Goal: Task Accomplishment & Management: Manage account settings

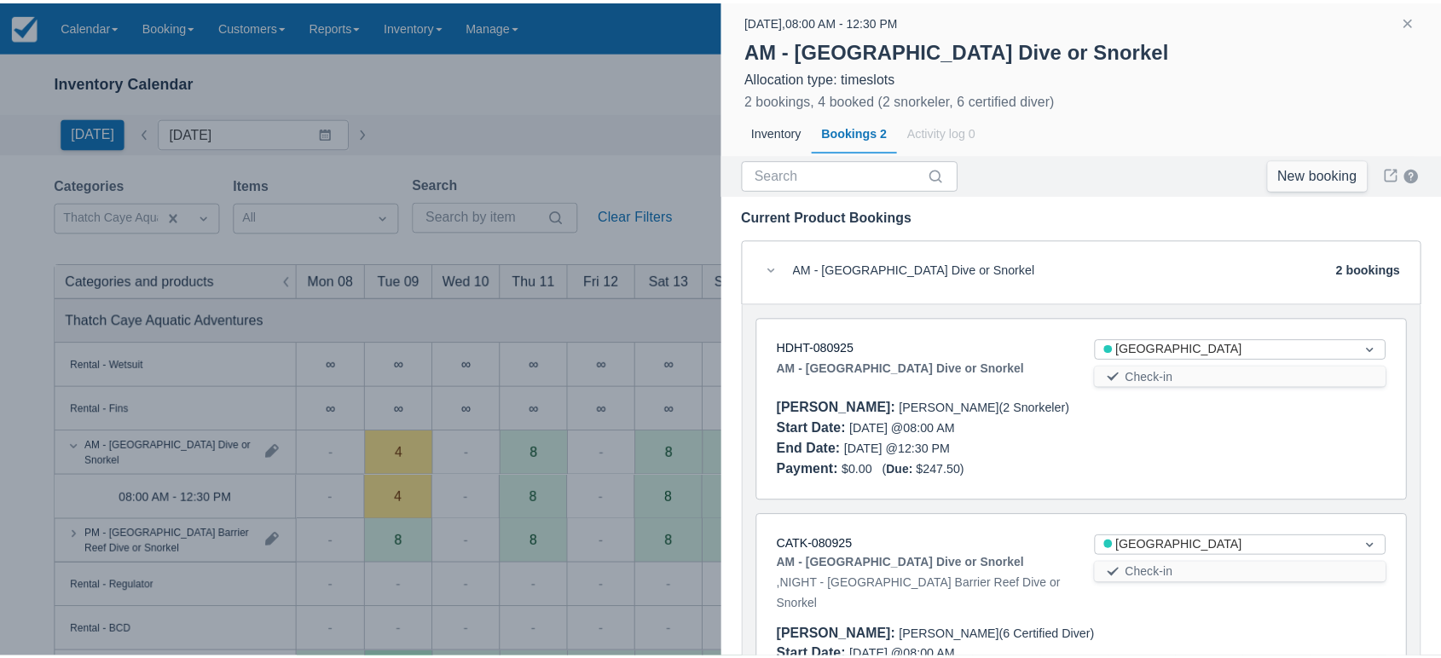
scroll to position [102, 0]
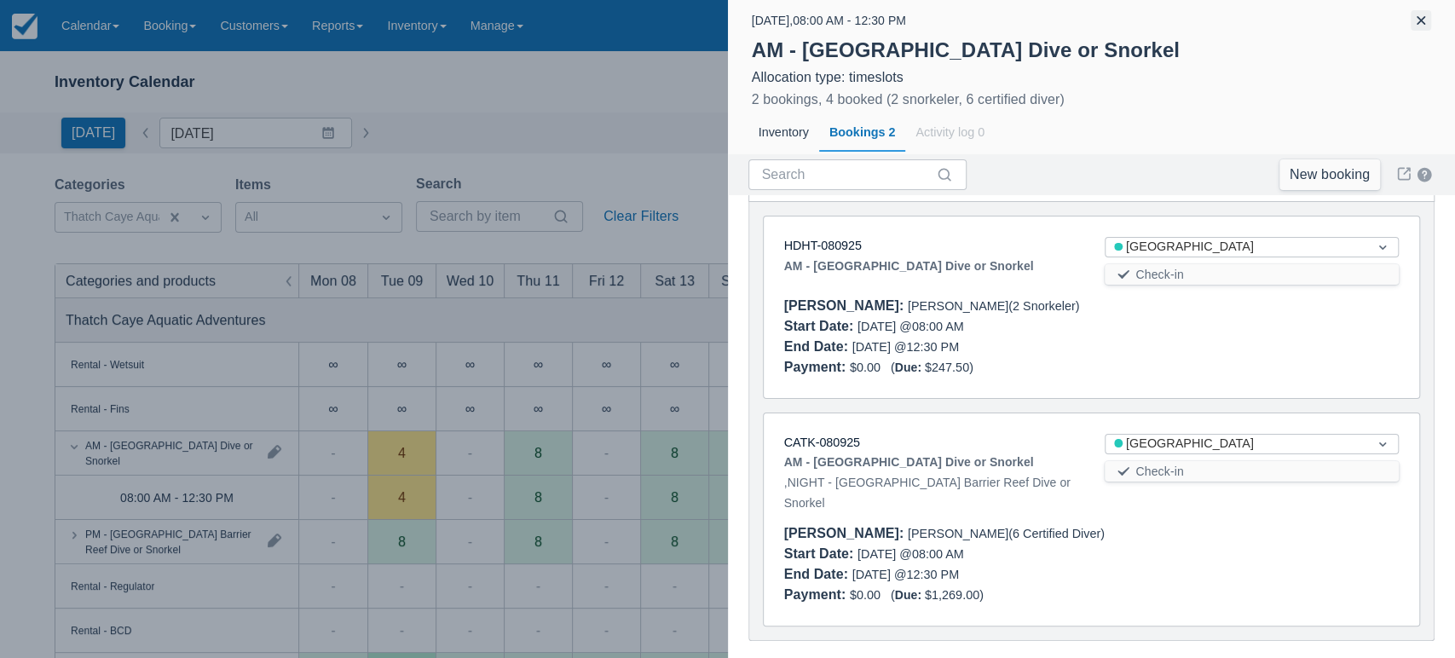
click at [1423, 26] on button "button" at bounding box center [1421, 20] width 20 height 20
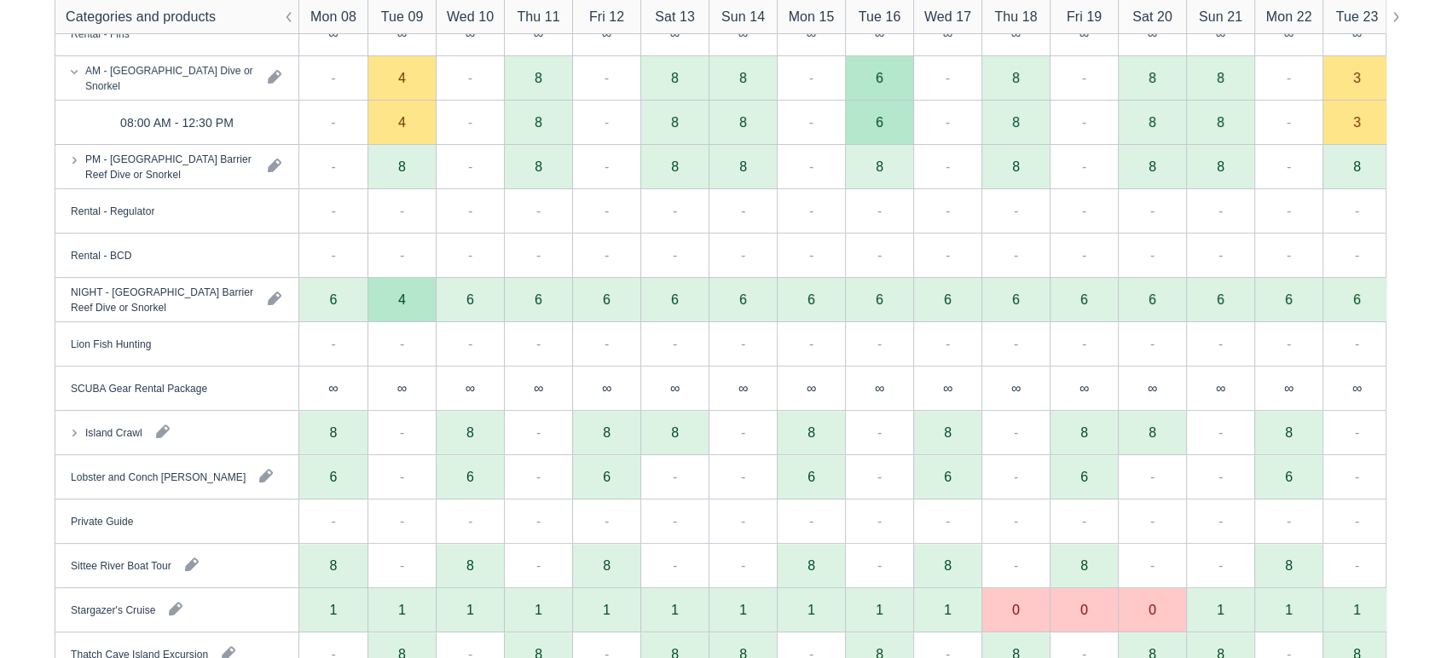
scroll to position [427, 0]
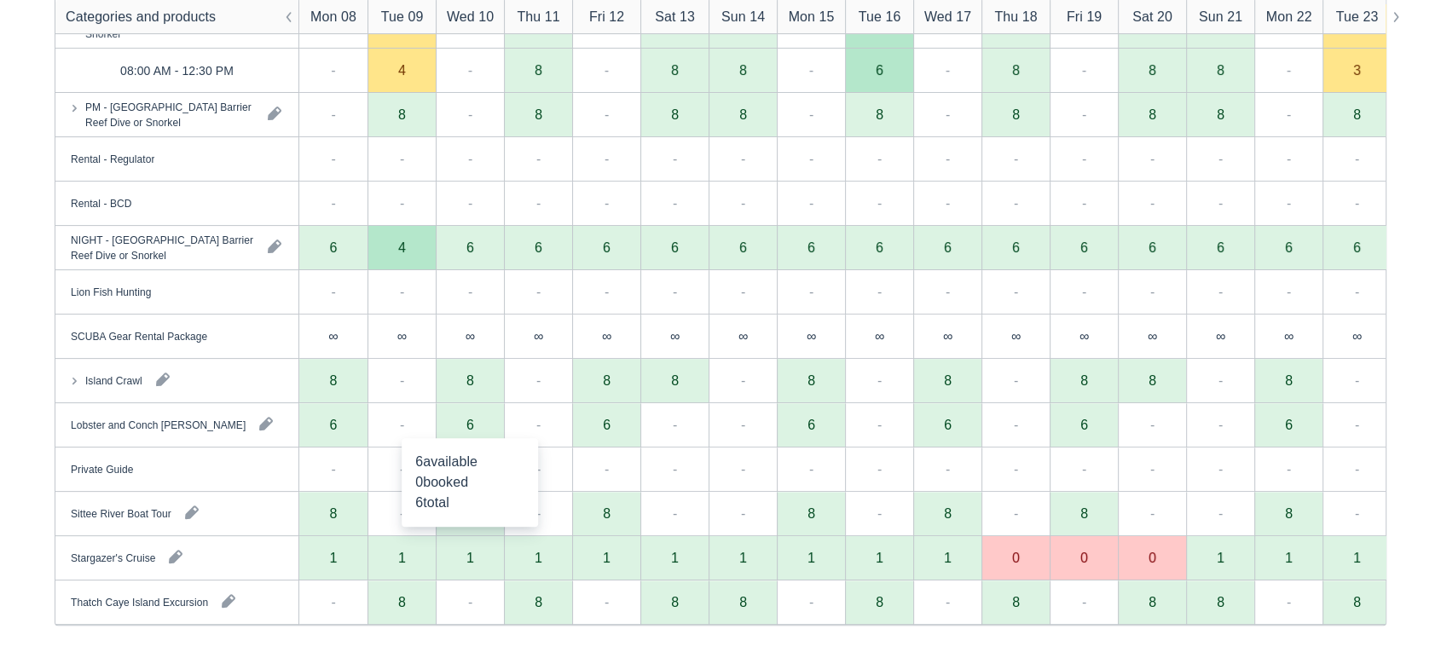
click at [479, 425] on div "6" at bounding box center [470, 425] width 68 height 44
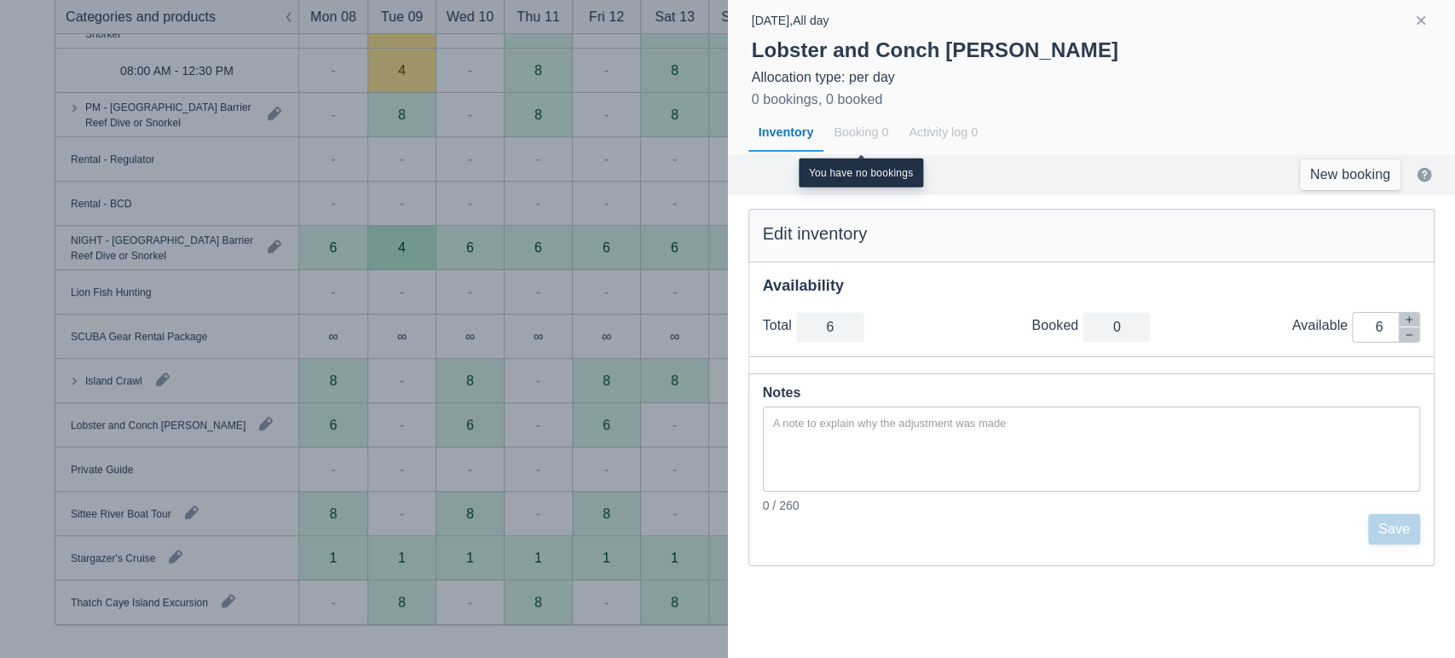
click at [862, 125] on div "Booking 0" at bounding box center [861, 132] width 75 height 39
click at [1404, 338] on icon "button" at bounding box center [1409, 335] width 10 height 10
type input "5"
click at [1404, 338] on icon "button" at bounding box center [1409, 335] width 10 height 10
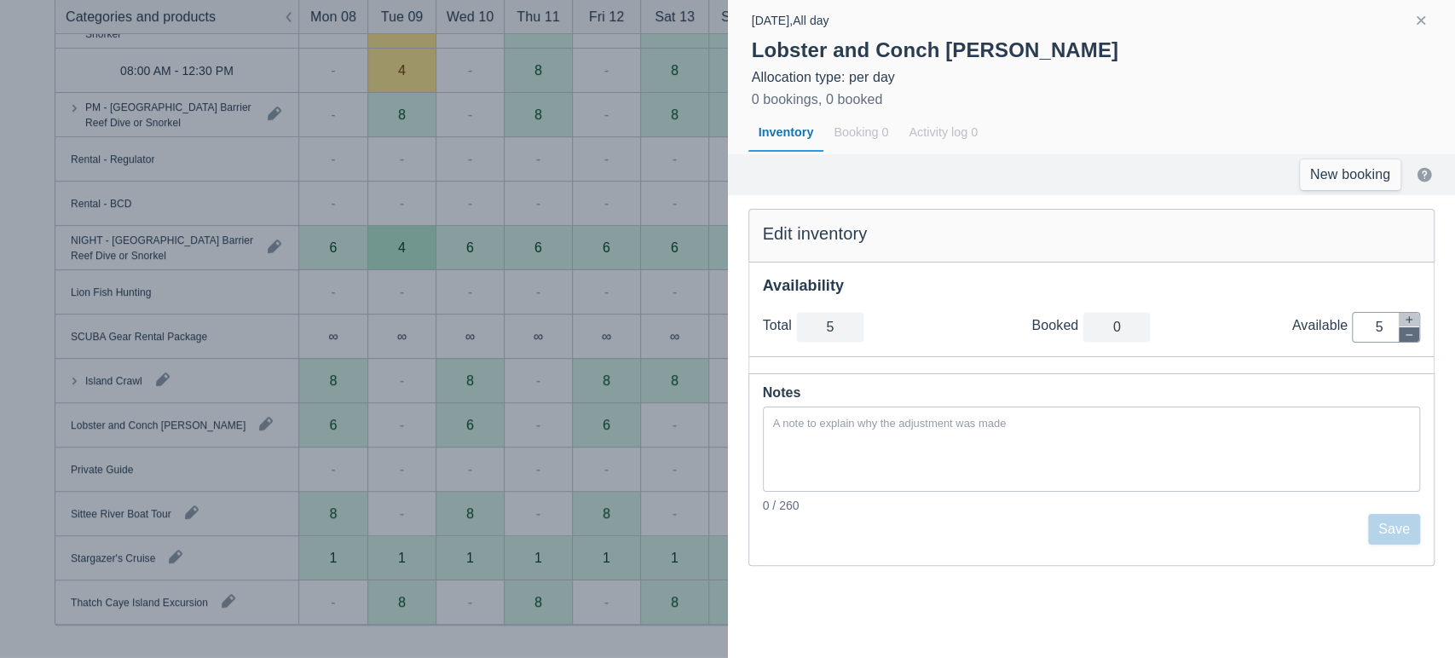
type input "4"
click at [1404, 338] on icon "button" at bounding box center [1409, 335] width 10 height 10
type input "3"
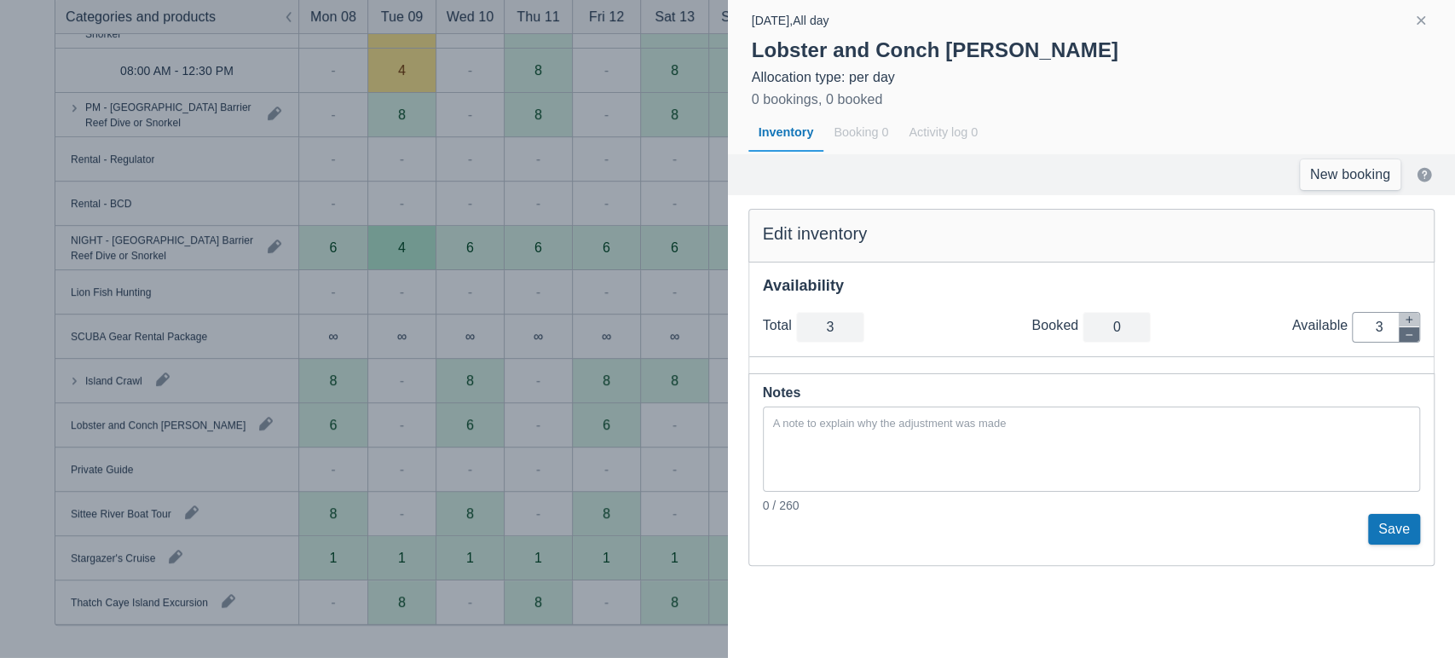
click at [1404, 338] on icon "button" at bounding box center [1409, 335] width 10 height 10
type input "2"
click at [1404, 338] on icon "button" at bounding box center [1409, 335] width 10 height 10
type input "1"
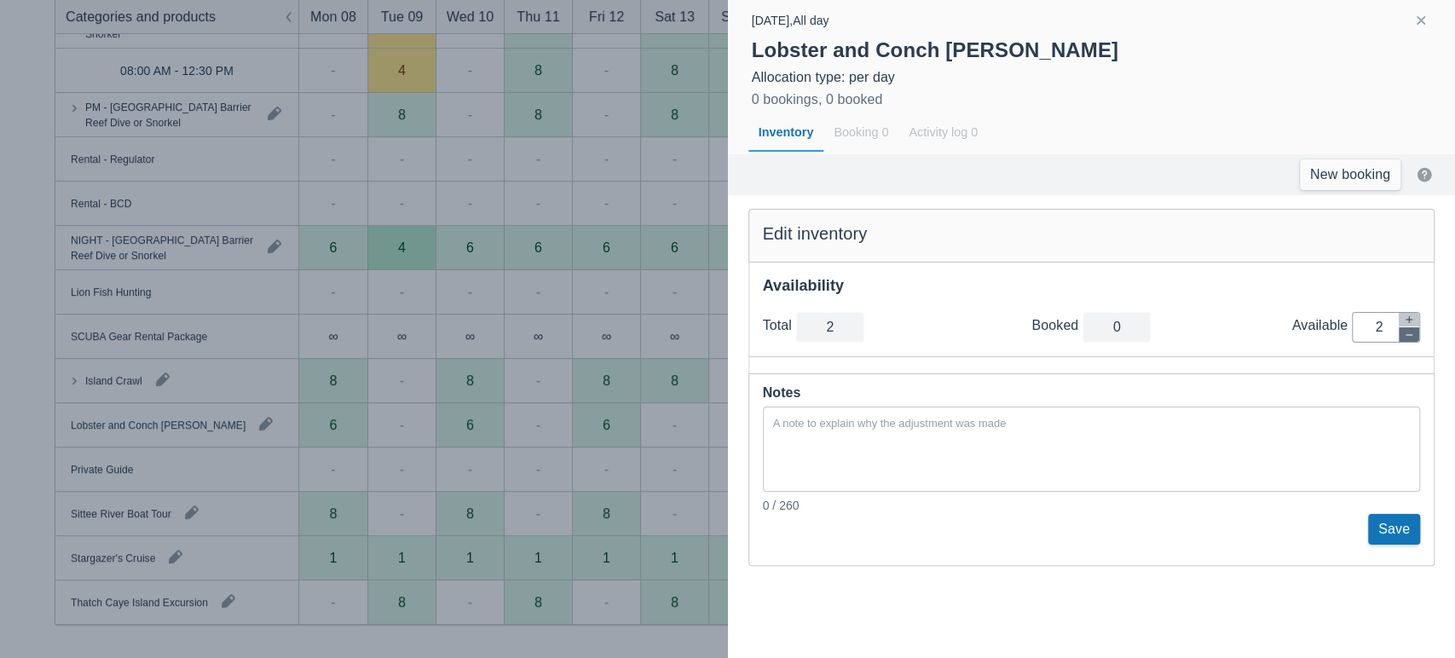
type input "1"
click at [1404, 338] on icon "button" at bounding box center [1409, 335] width 10 height 10
type input "0"
click at [1358, 441] on textarea at bounding box center [1092, 449] width 658 height 82
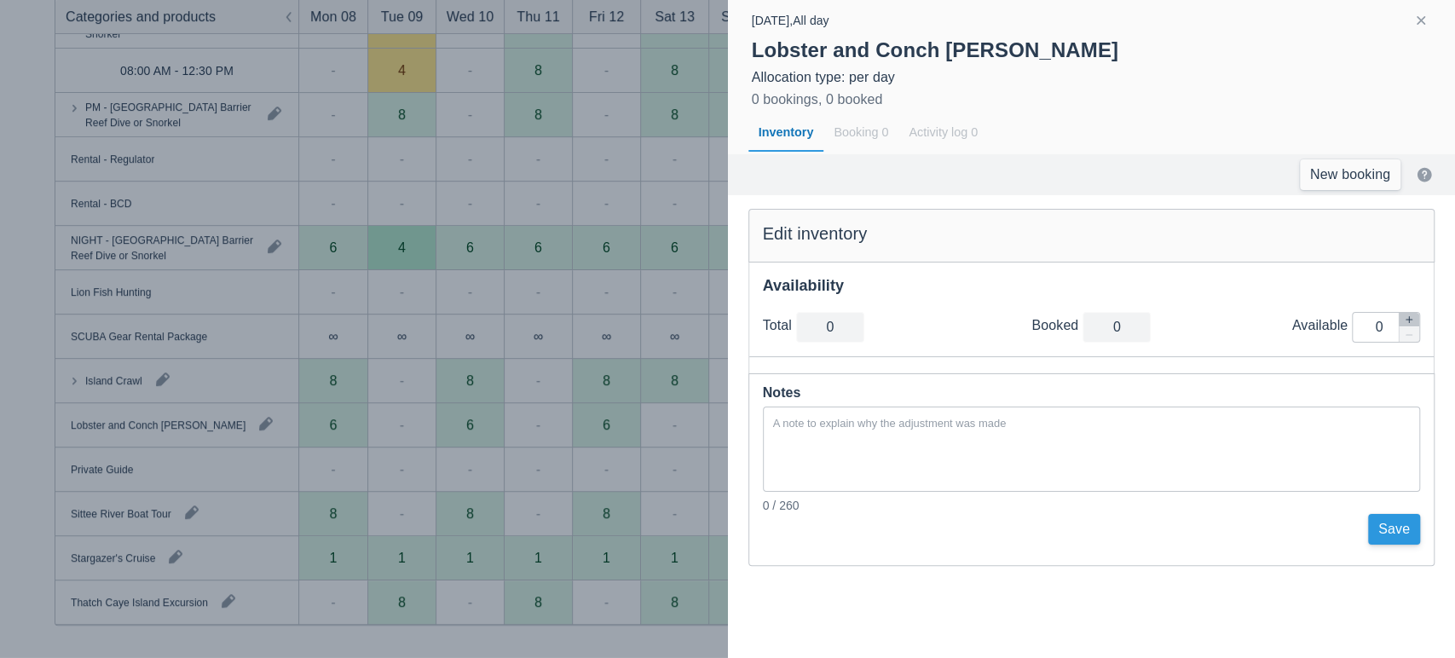
click at [1396, 528] on button "Save" at bounding box center [1394, 529] width 52 height 31
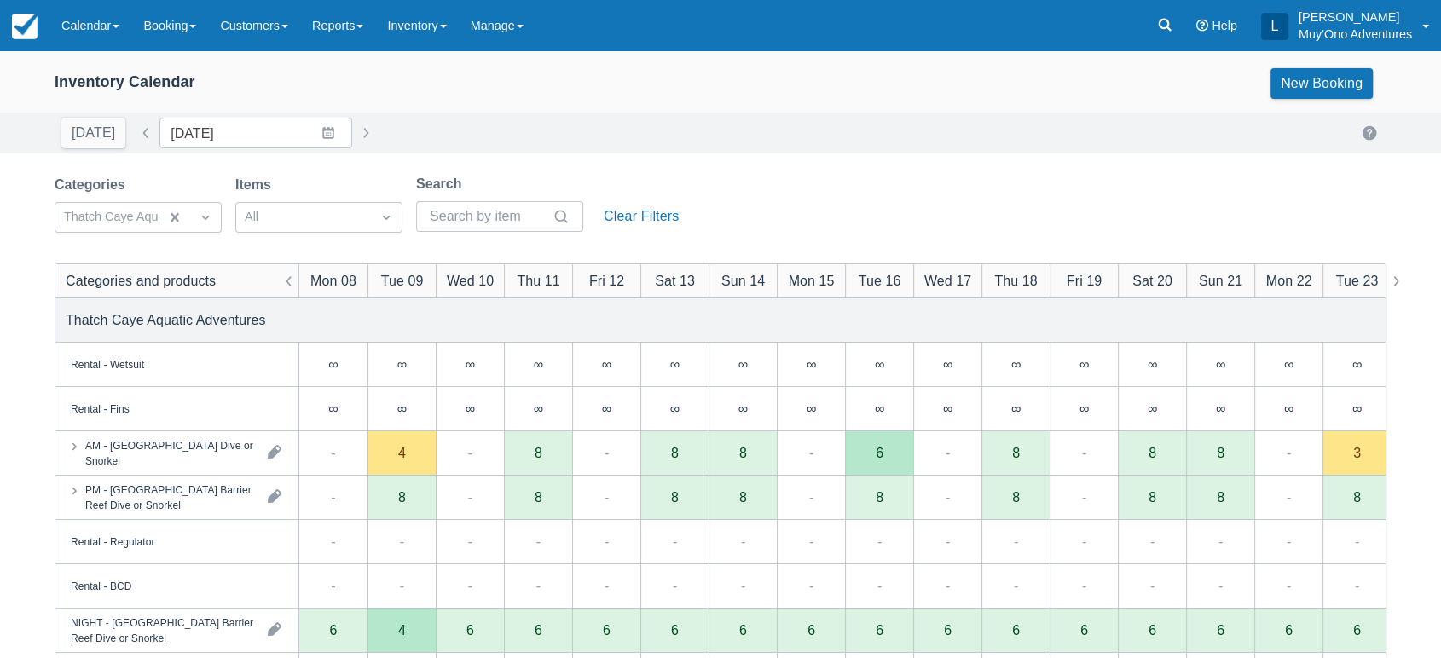
click at [446, 152] on div "Today Date 09/08/25 Navigate forward to interact with the calendar and select a…" at bounding box center [720, 133] width 1441 height 41
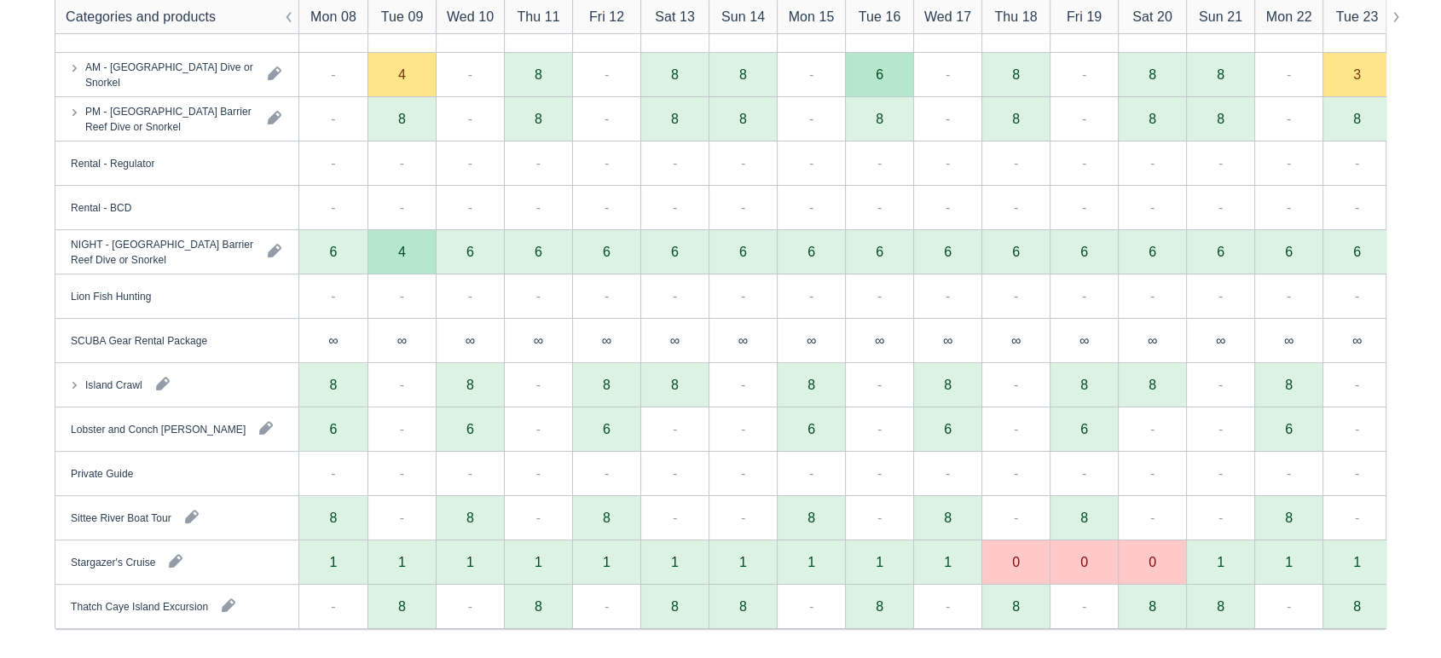
scroll to position [383, 0]
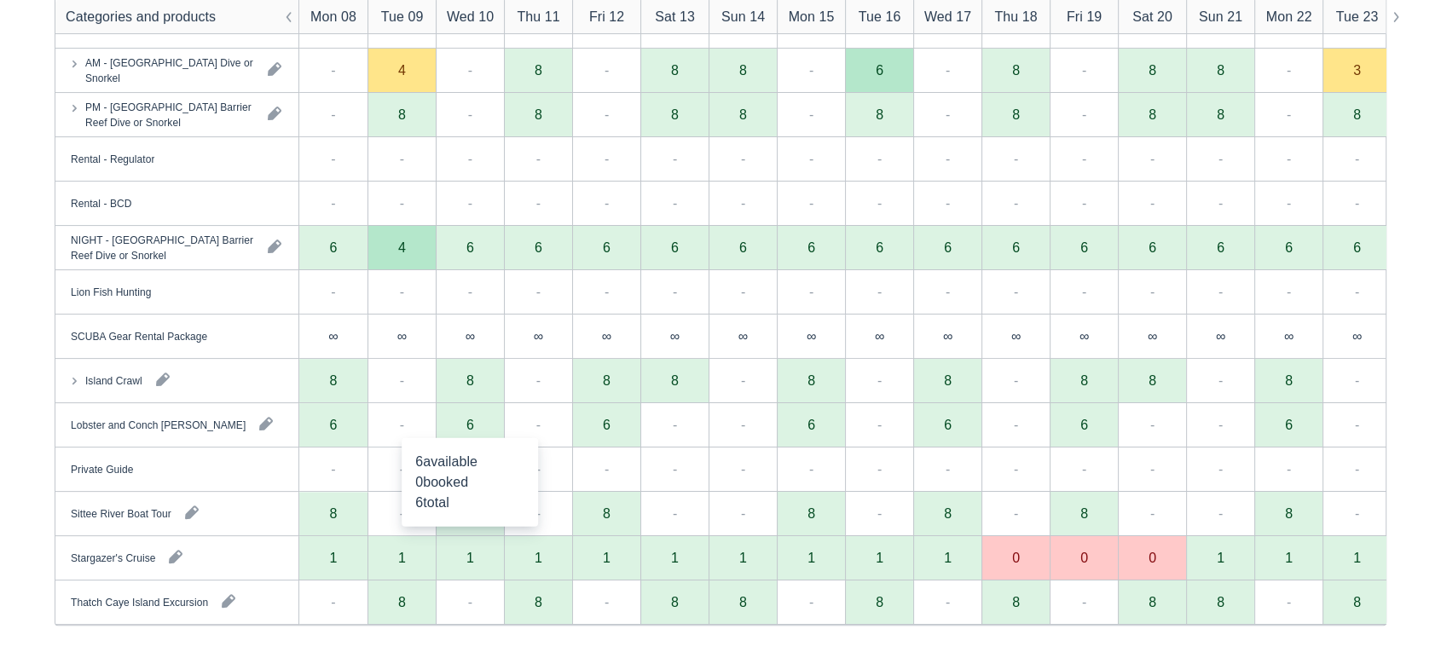
click at [471, 427] on div "6" at bounding box center [470, 425] width 8 height 14
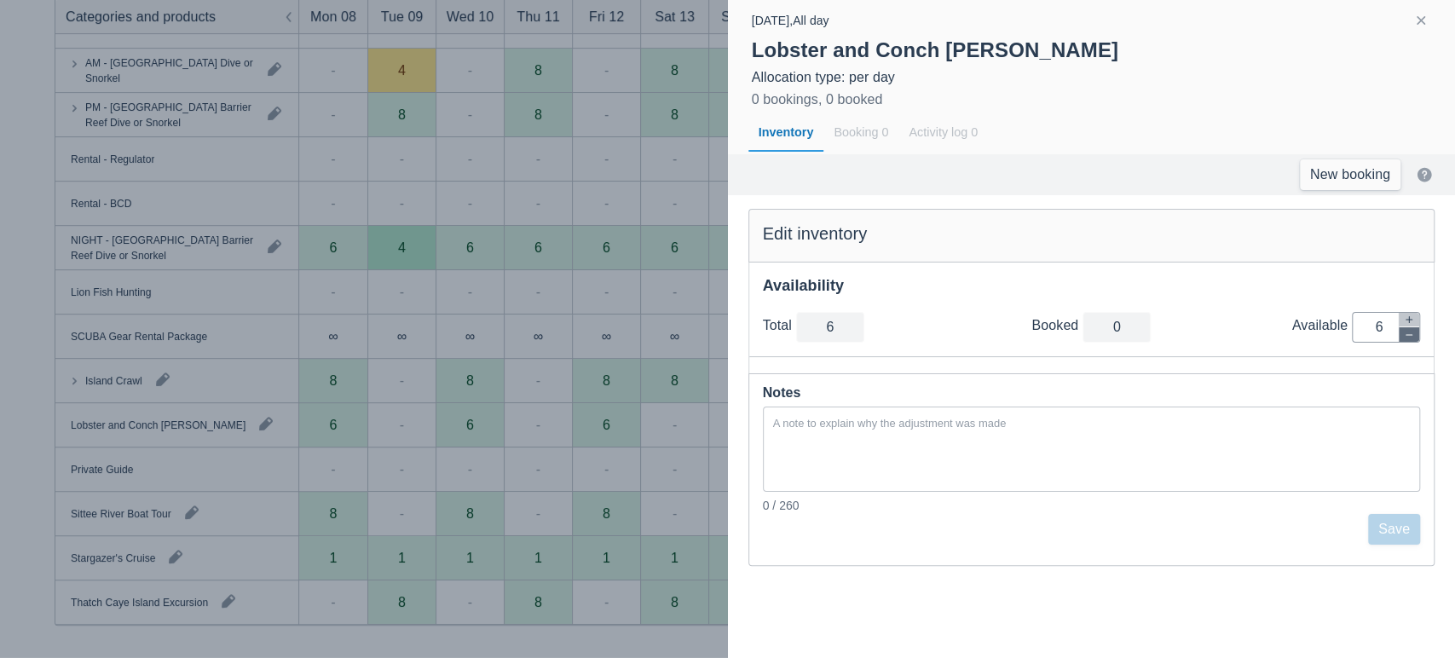
click at [1412, 334] on icon "button" at bounding box center [1409, 335] width 10 height 10
type input "5"
click at [1412, 334] on icon "button" at bounding box center [1409, 335] width 10 height 10
type input "4"
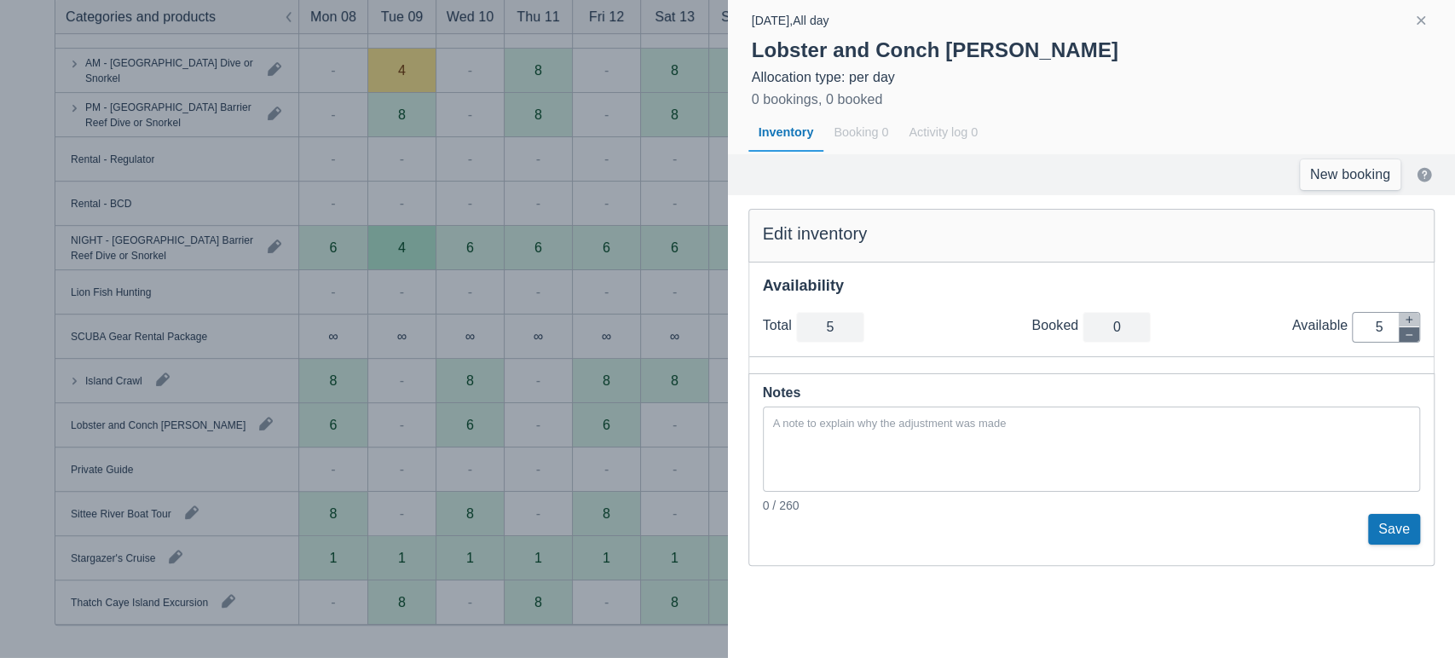
type input "4"
click at [1412, 334] on icon "button" at bounding box center [1409, 335] width 10 height 10
type input "3"
click at [1412, 334] on icon "button" at bounding box center [1409, 335] width 10 height 10
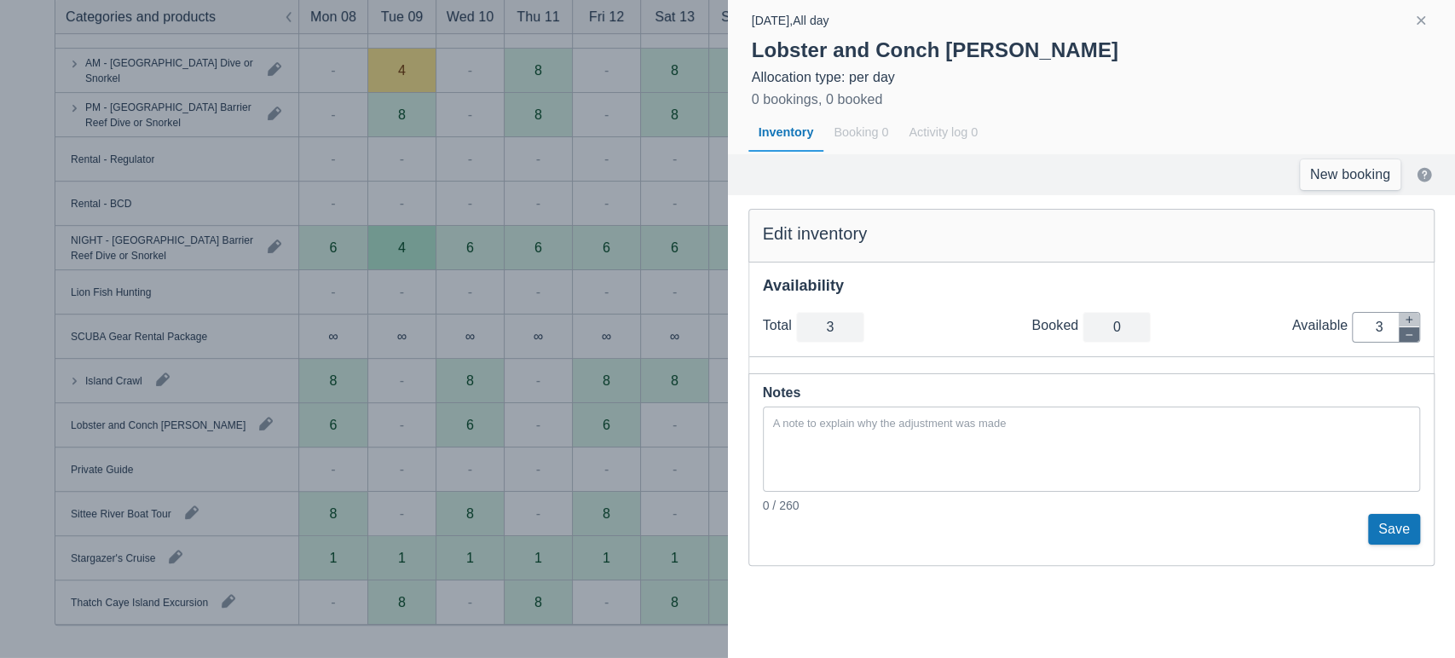
type input "2"
click at [1412, 334] on icon "button" at bounding box center [1409, 335] width 10 height 10
type input "1"
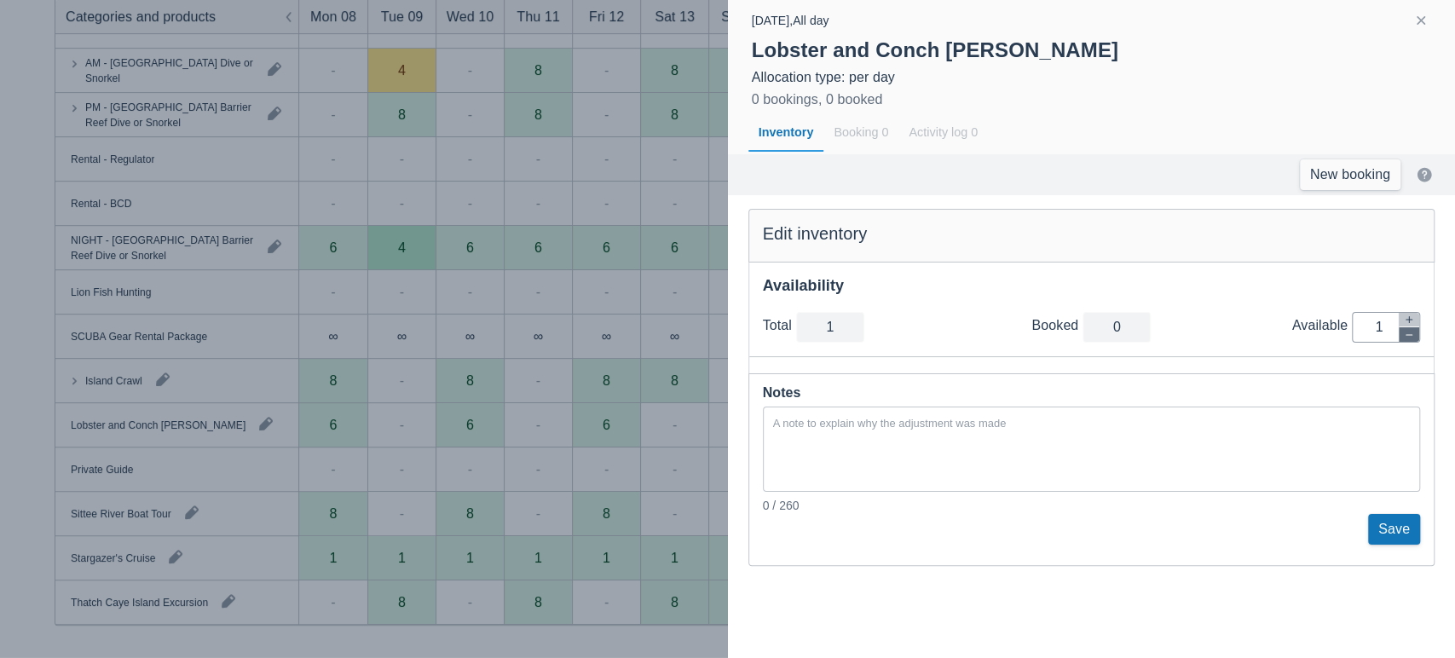
click at [1412, 334] on icon "button" at bounding box center [1409, 335] width 10 height 10
type input "0"
click at [1373, 535] on button "Save" at bounding box center [1394, 529] width 52 height 31
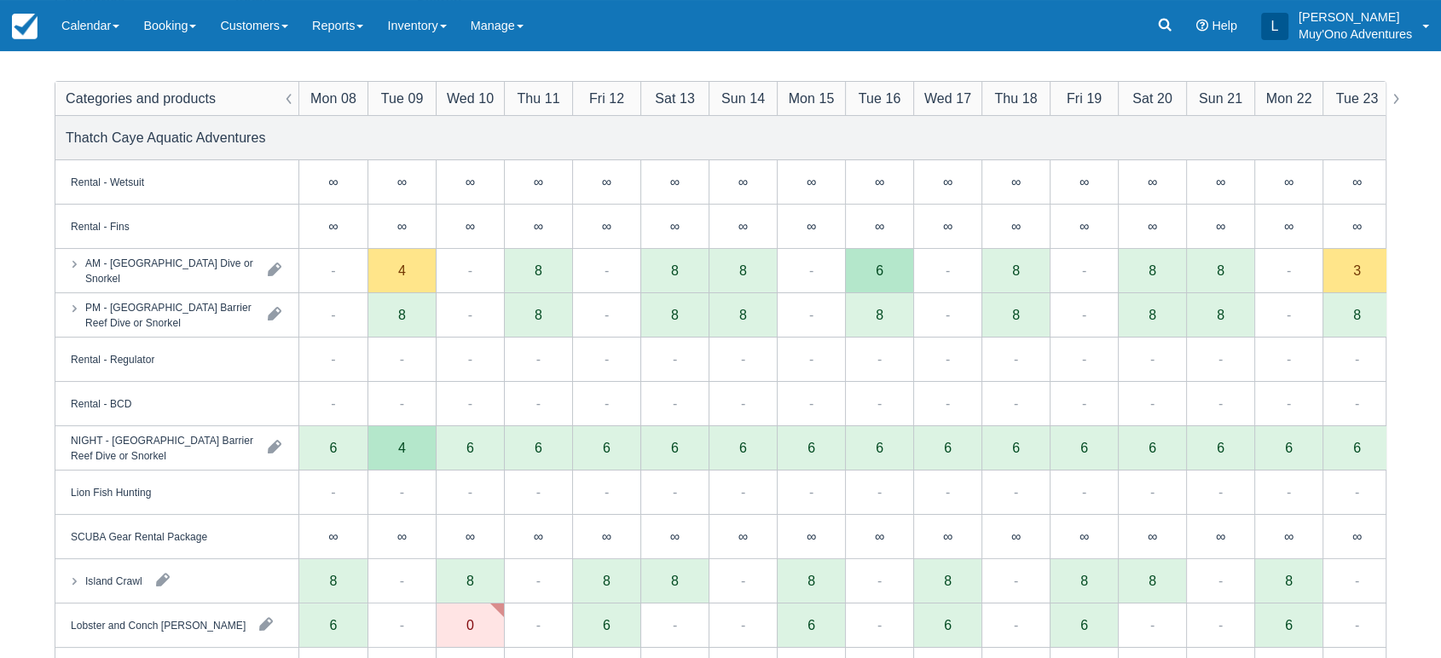
scroll to position [0, 0]
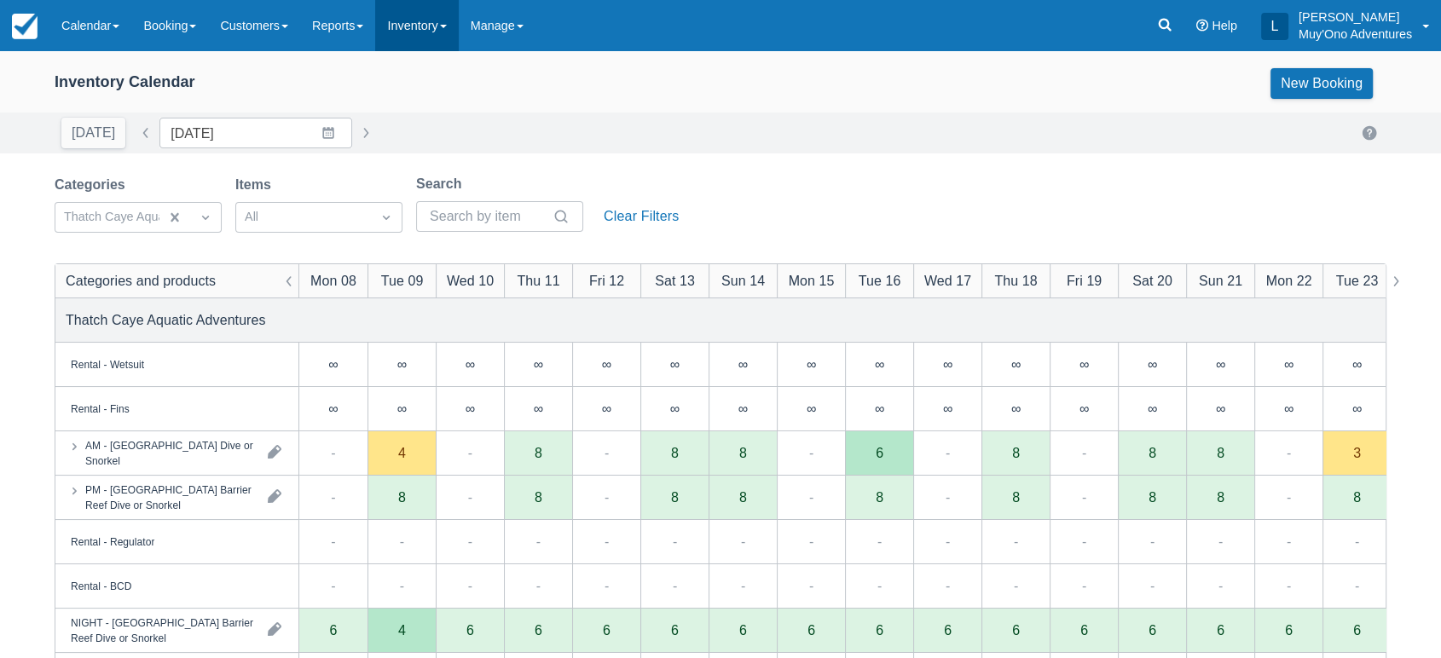
click at [450, 20] on link "Inventory" at bounding box center [416, 25] width 83 height 51
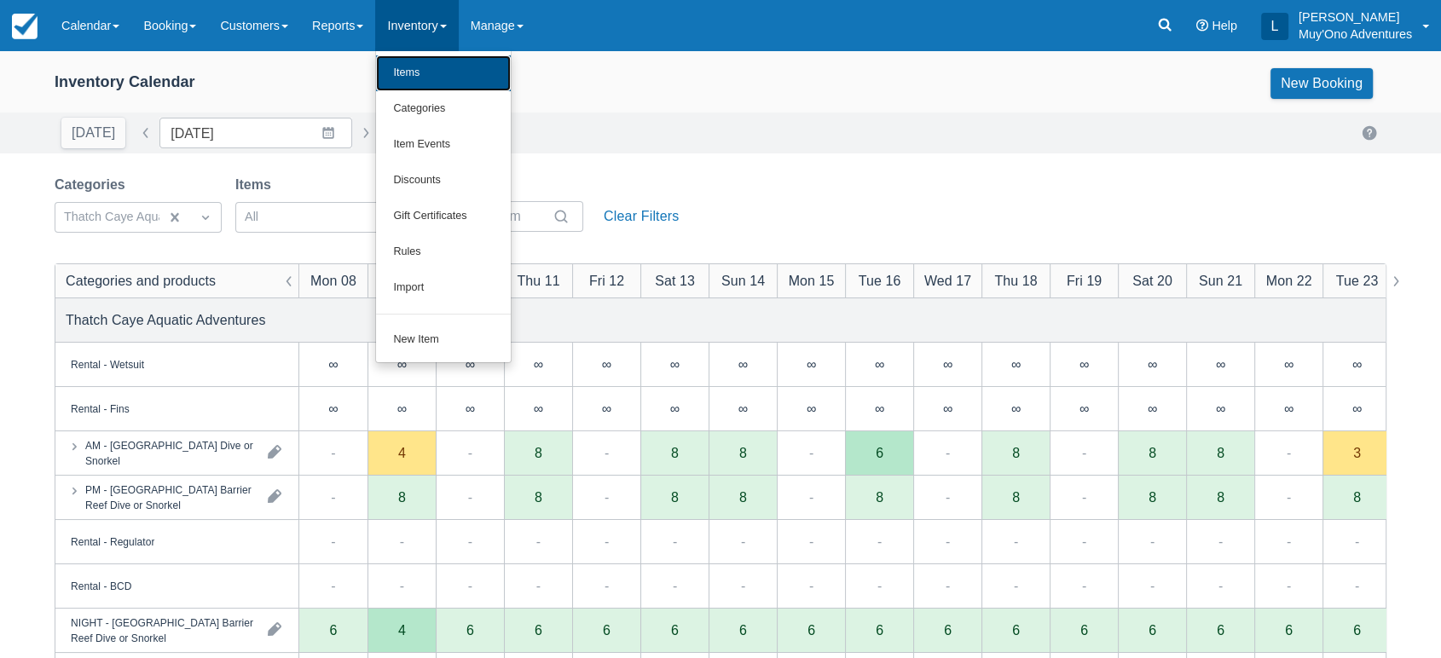
click at [447, 72] on link "Items" at bounding box center [443, 73] width 135 height 36
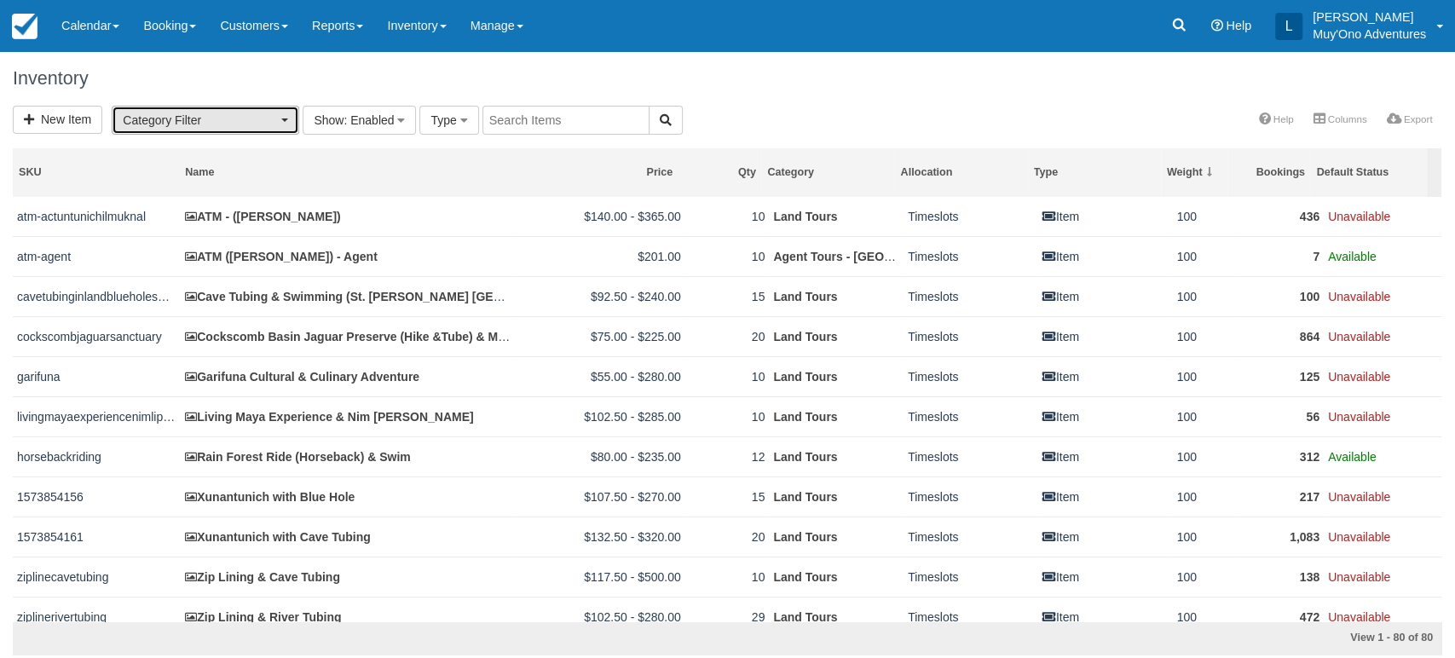
click at [293, 110] on button "Category Filter" at bounding box center [206, 120] width 188 height 29
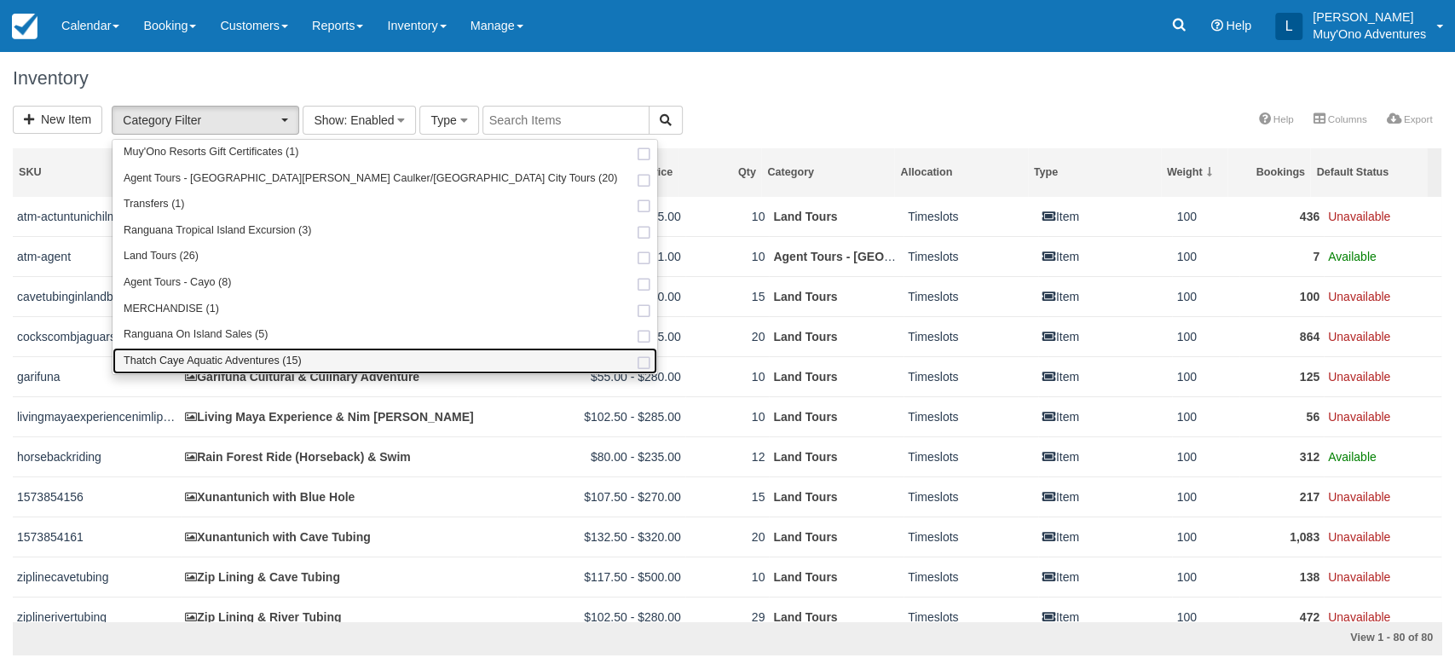
click at [209, 355] on span "Thatch Caye Aquatic Adventures (15)" at bounding box center [213, 361] width 178 height 15
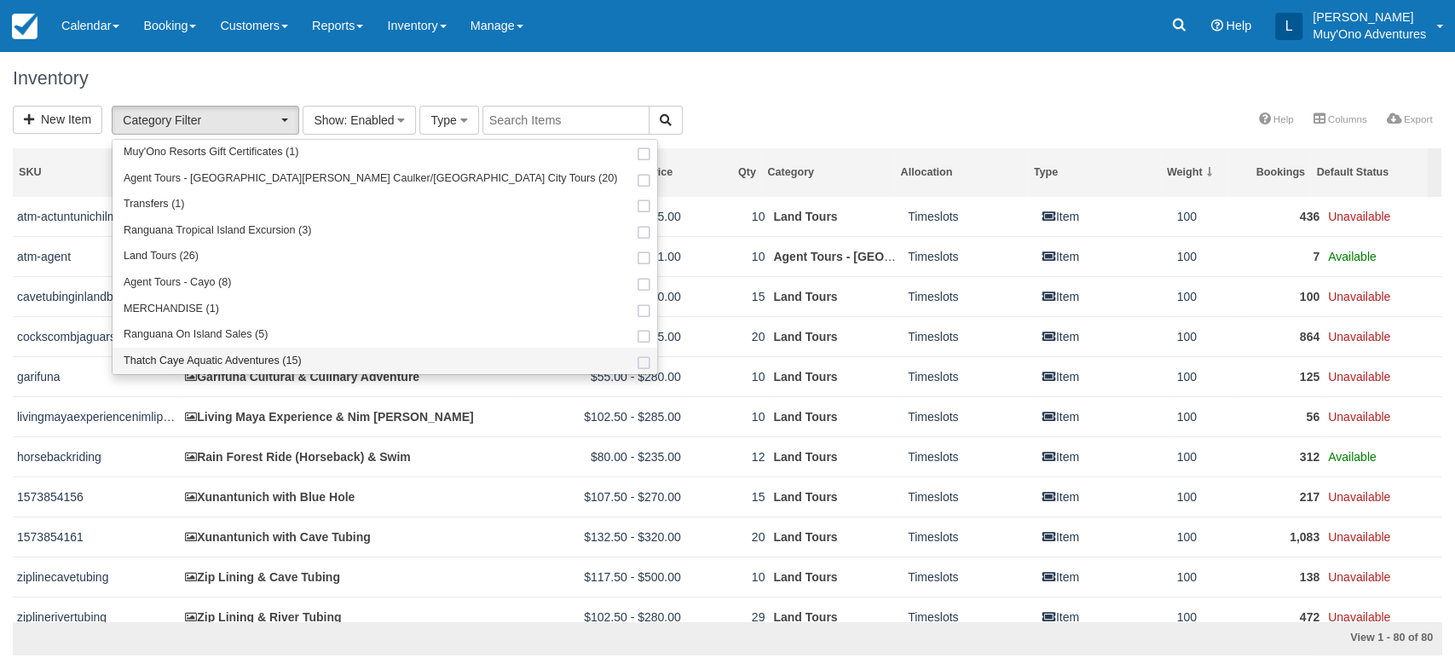
select select "64"
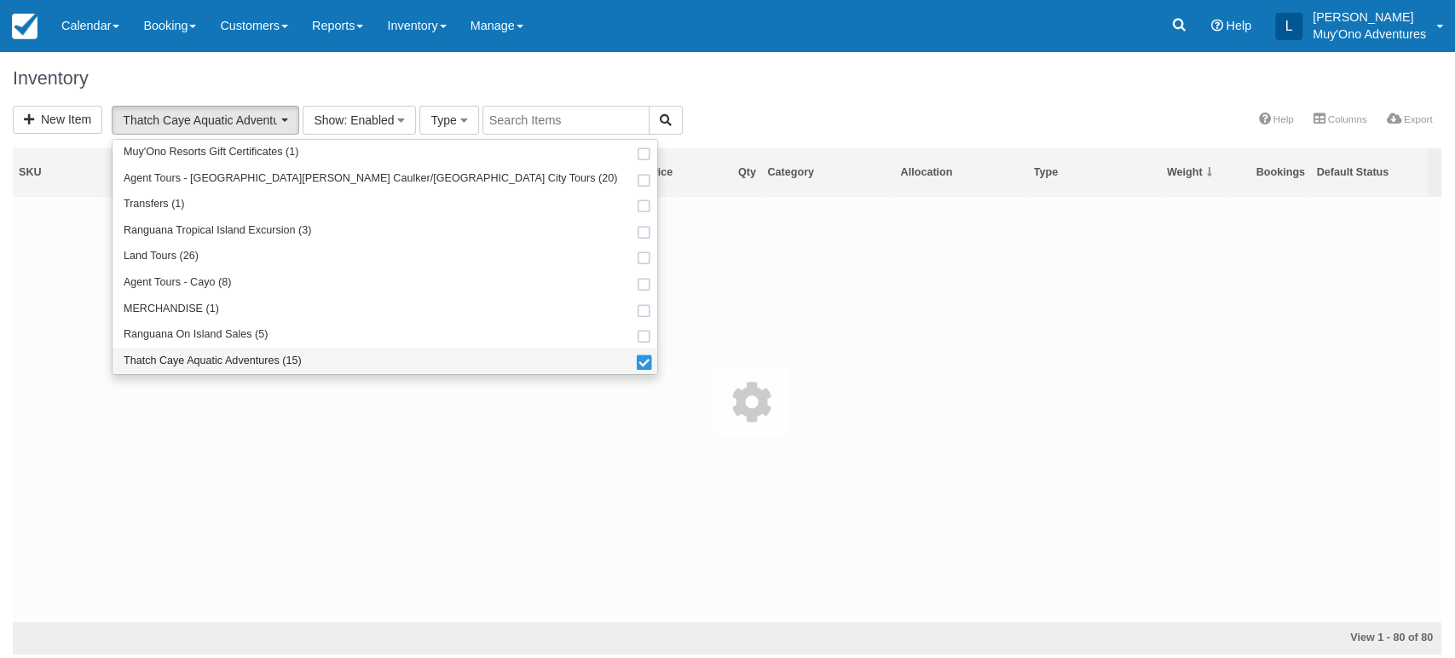
scroll to position [109, 0]
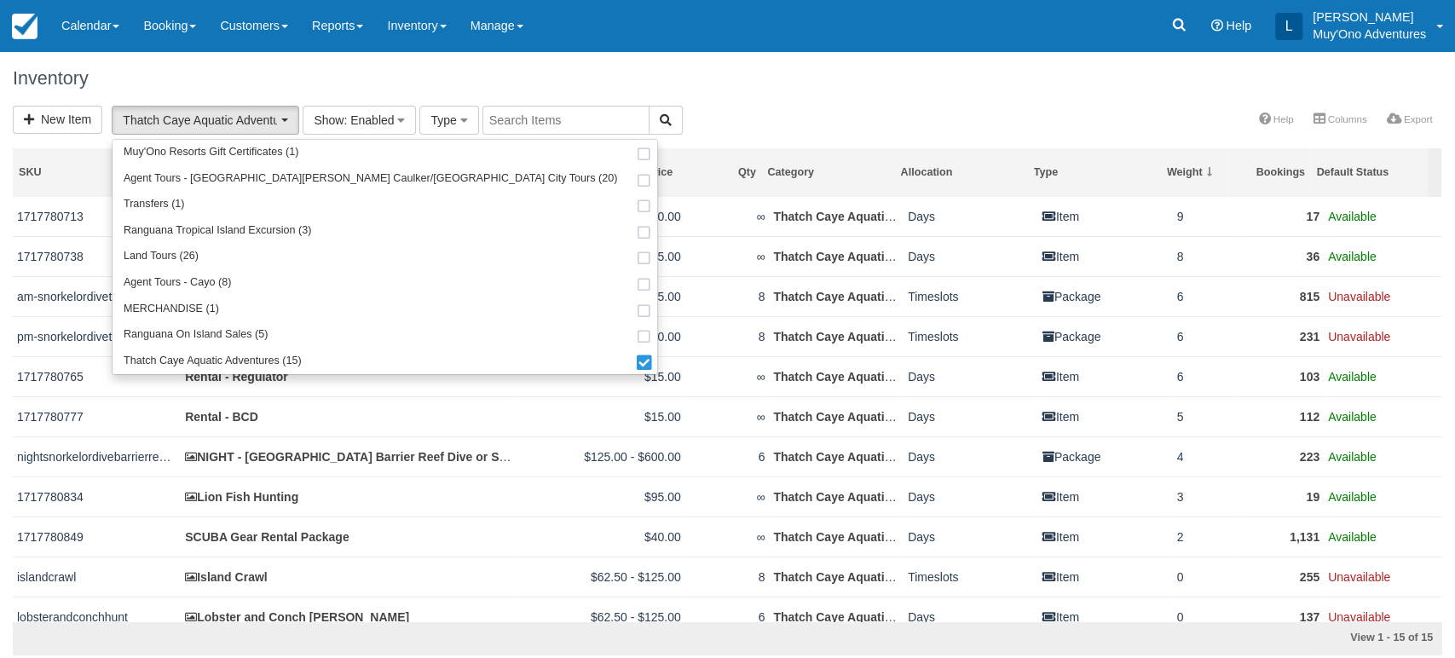
click at [872, 112] on div "New Item Thatch Caye Aquatic Adventures (15) Muy'Ono Resorts Gift Certificates …" at bounding box center [727, 122] width 1455 height 32
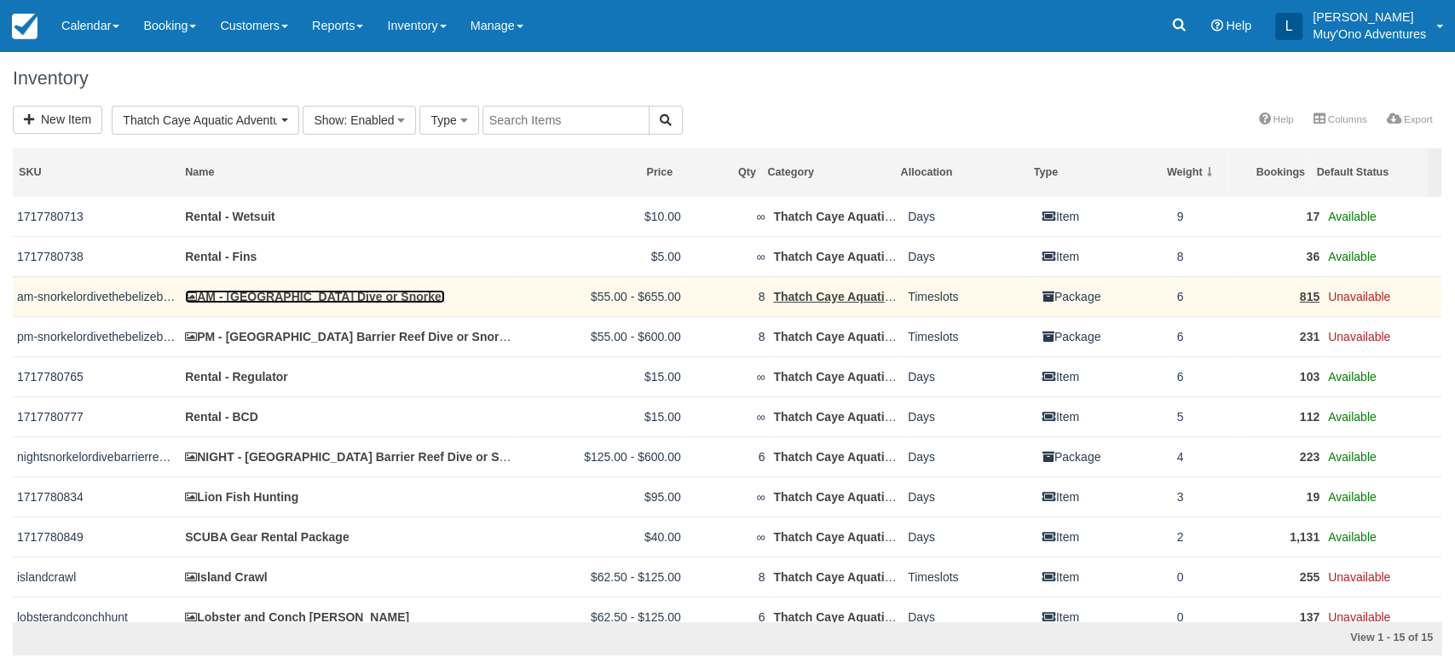
click at [382, 298] on link "AM - [GEOGRAPHIC_DATA] Dive or Snorkel" at bounding box center [314, 297] width 259 height 14
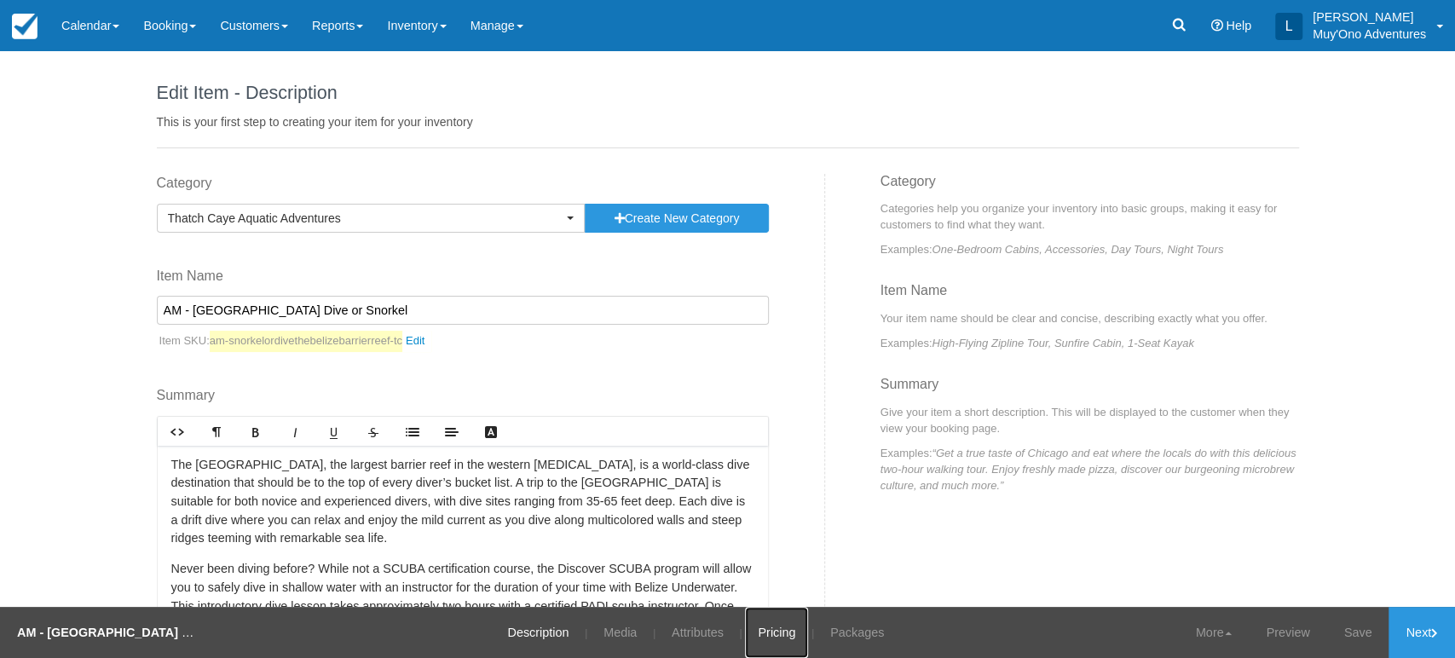
click at [800, 631] on link "Pricing" at bounding box center [776, 632] width 63 height 51
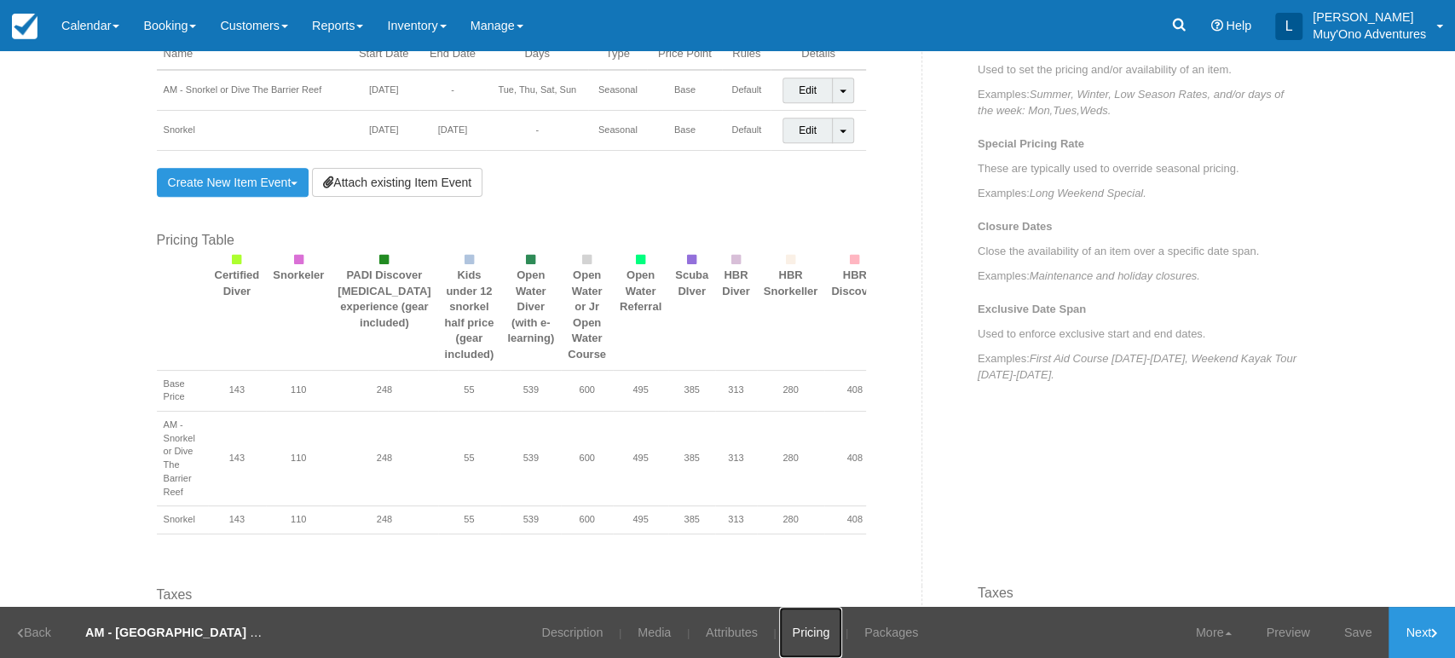
scroll to position [1235, 0]
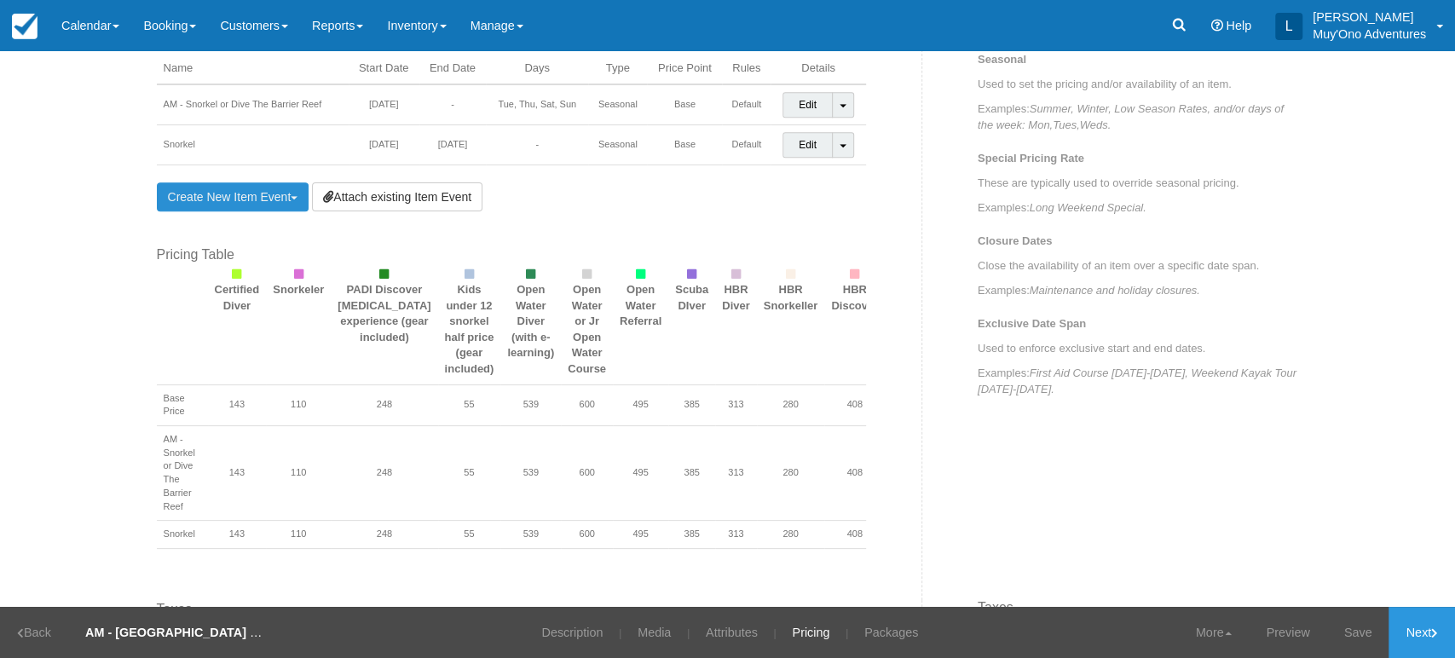
click at [280, 204] on link "Create New Item Event Toggle Dropdown" at bounding box center [233, 196] width 153 height 29
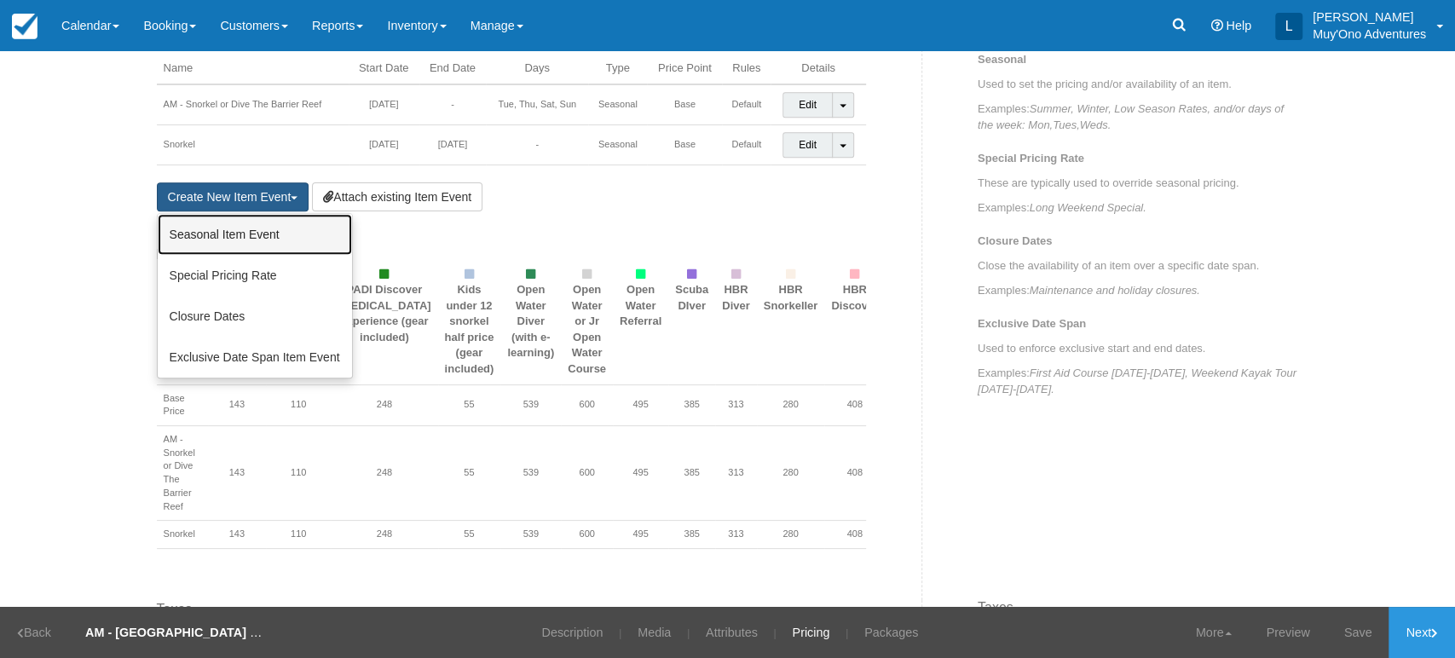
click at [249, 228] on link "Seasonal Item Event" at bounding box center [255, 234] width 194 height 41
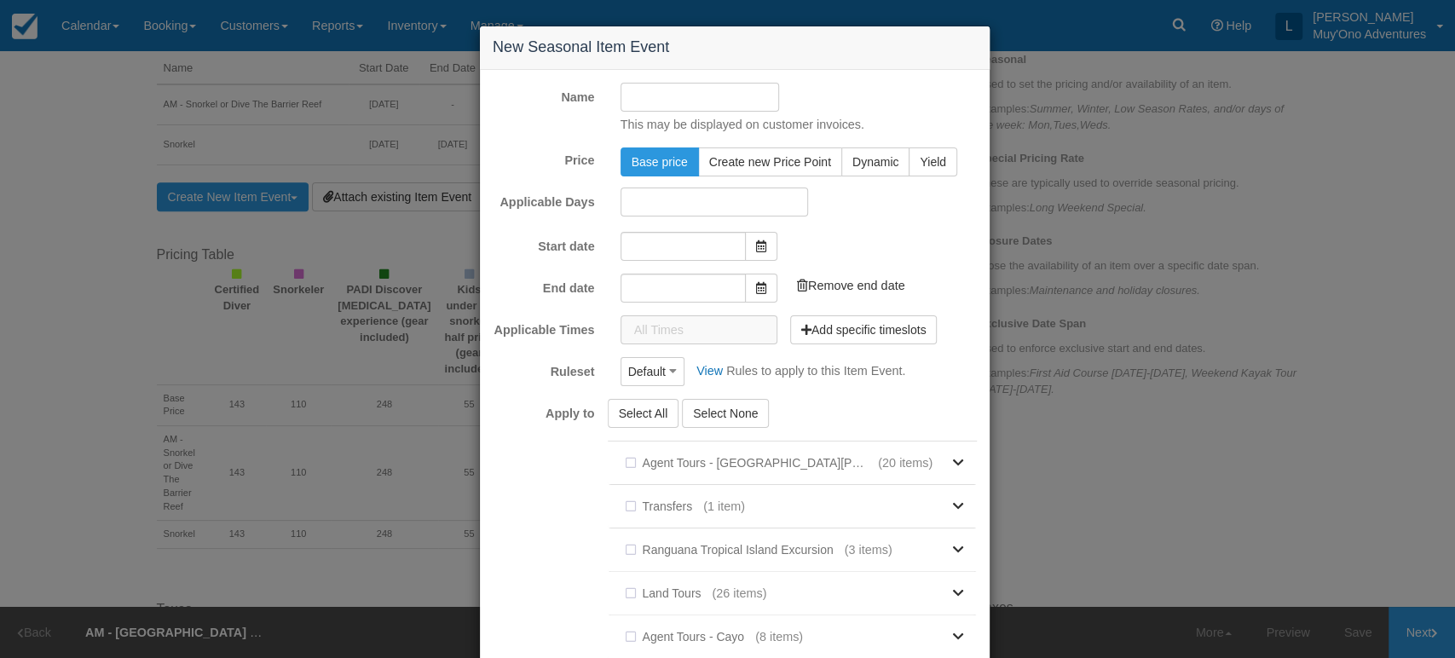
type input "[DATE]"
click at [678, 237] on input "[DATE]" at bounding box center [683, 243] width 125 height 29
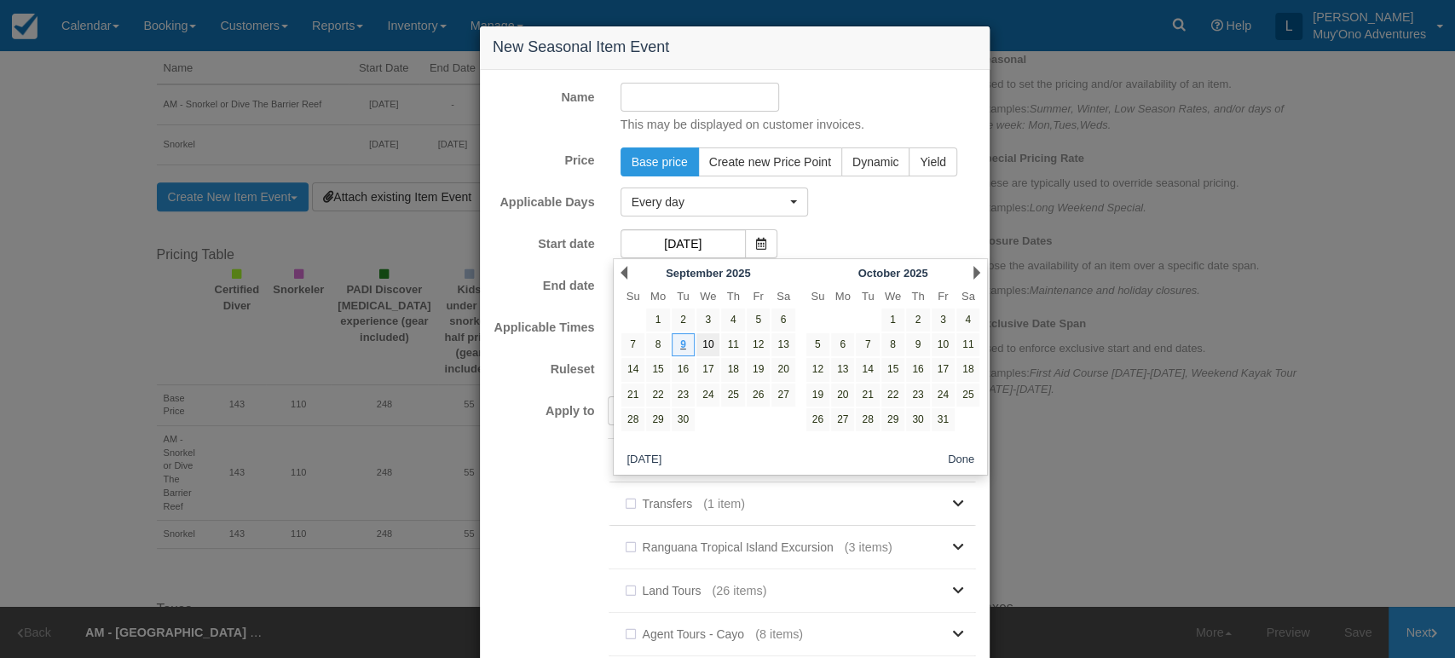
click at [710, 346] on link "10" at bounding box center [708, 344] width 23 height 23
type input "[DATE]"
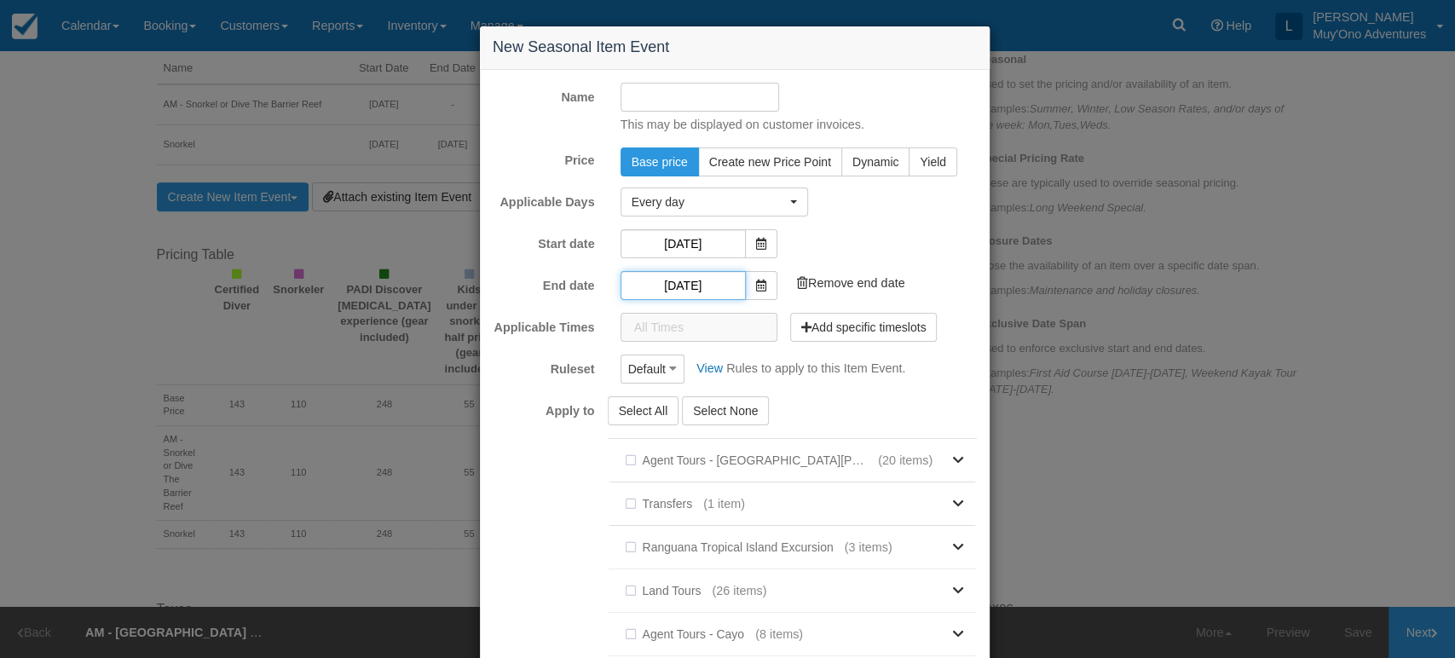
click at [707, 298] on input "[DATE]" at bounding box center [683, 285] width 125 height 29
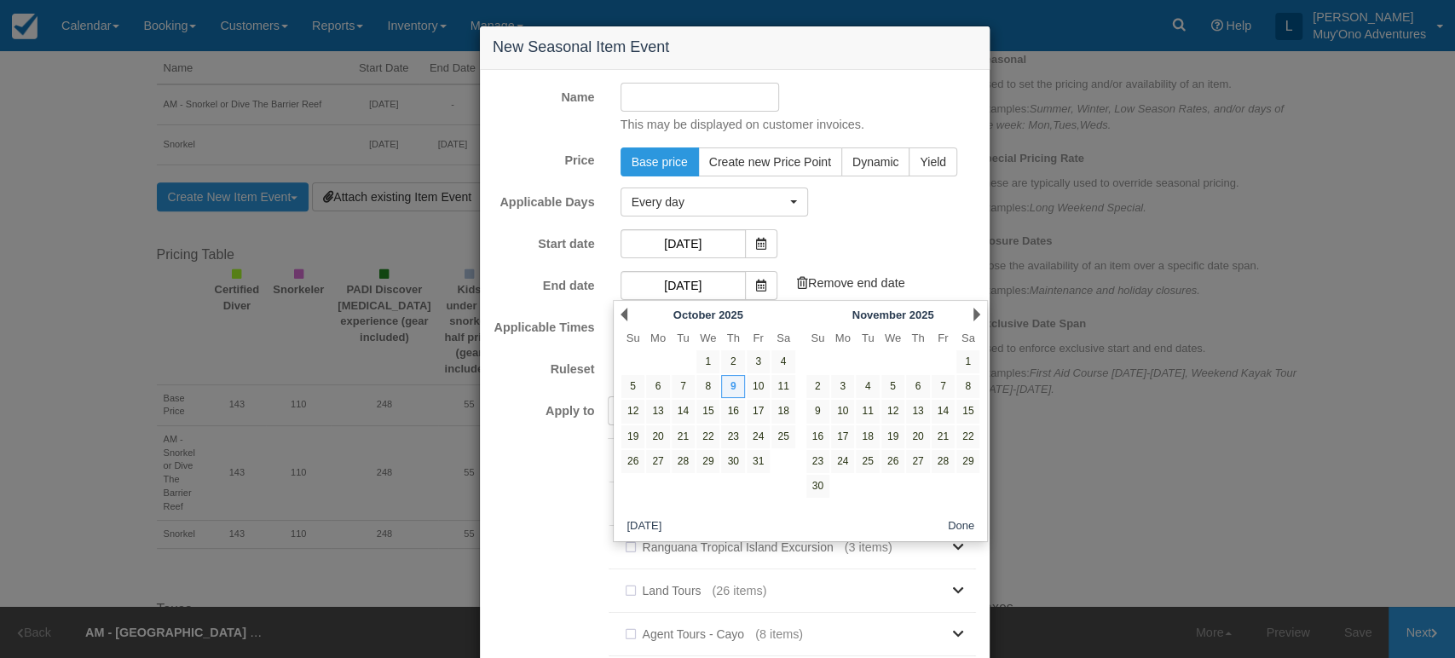
click at [627, 312] on div "Prev [DATE]" at bounding box center [708, 315] width 185 height 24
click at [627, 313] on link "Prev" at bounding box center [624, 315] width 7 height 14
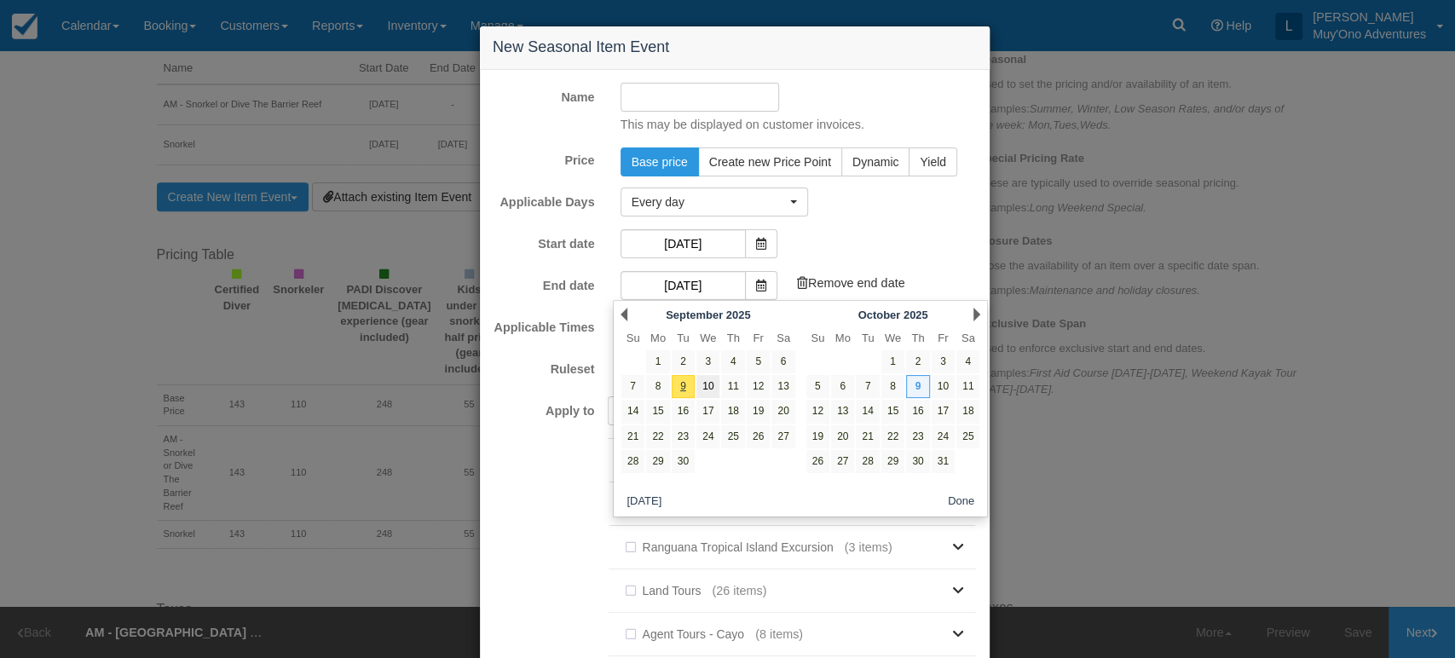
click at [702, 387] on link "10" at bounding box center [708, 386] width 23 height 23
type input "[DATE]"
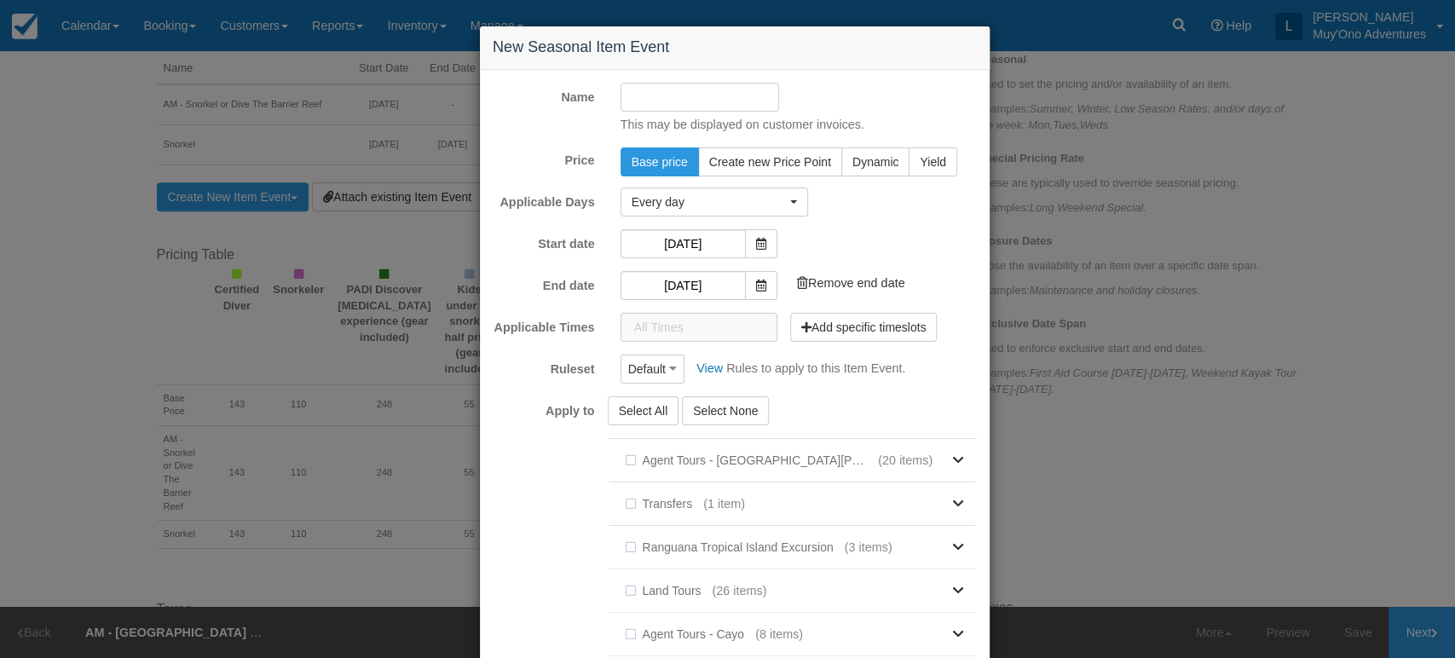
click at [730, 113] on div "This may be displayed on customer invoices." at bounding box center [799, 108] width 383 height 51
click at [736, 107] on input "Name" at bounding box center [700, 97] width 159 height 29
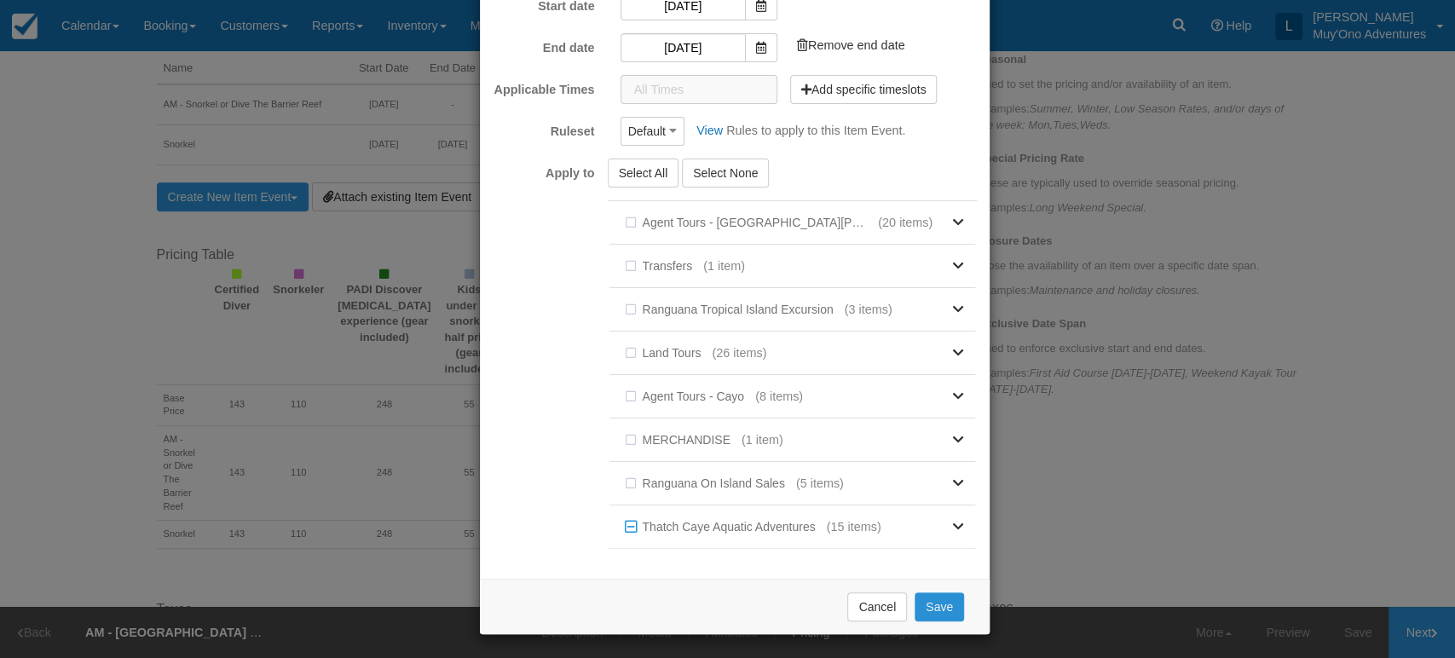
type input "Snorkel"
click at [933, 617] on button "Save" at bounding box center [939, 606] width 49 height 29
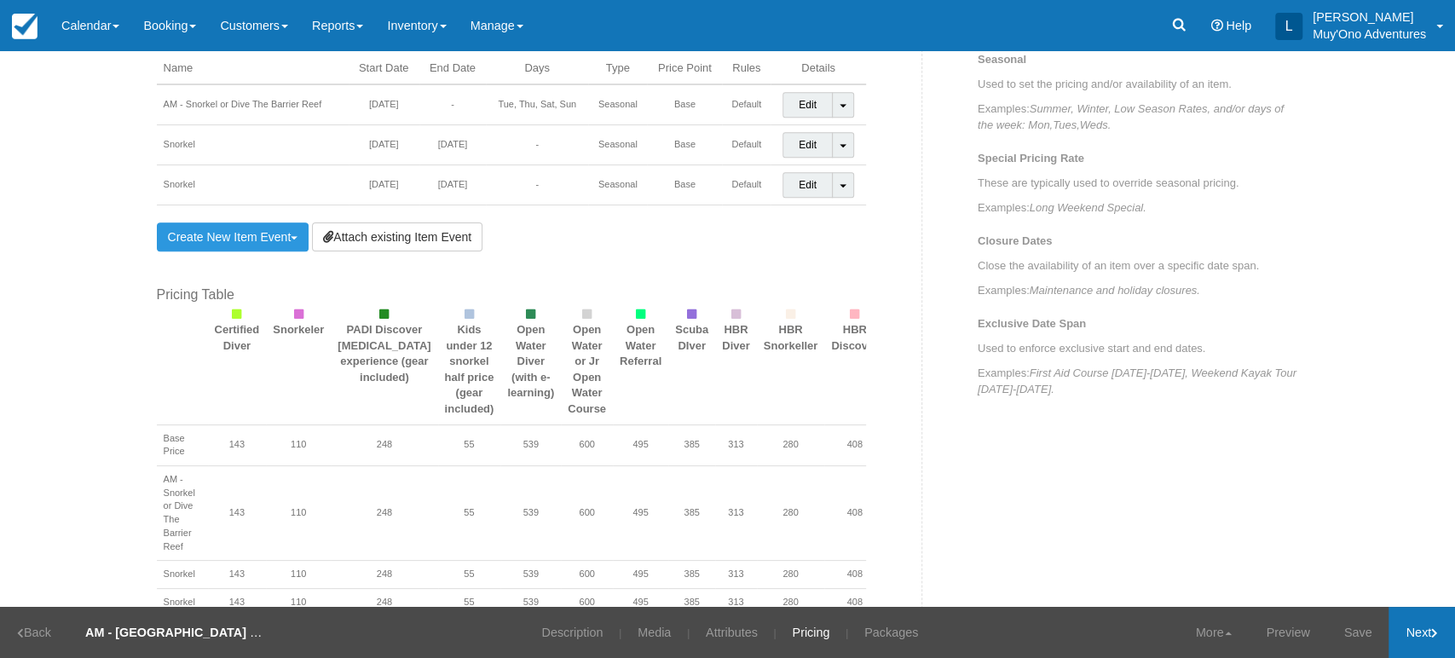
click at [1413, 647] on link "Next" at bounding box center [1422, 632] width 66 height 51
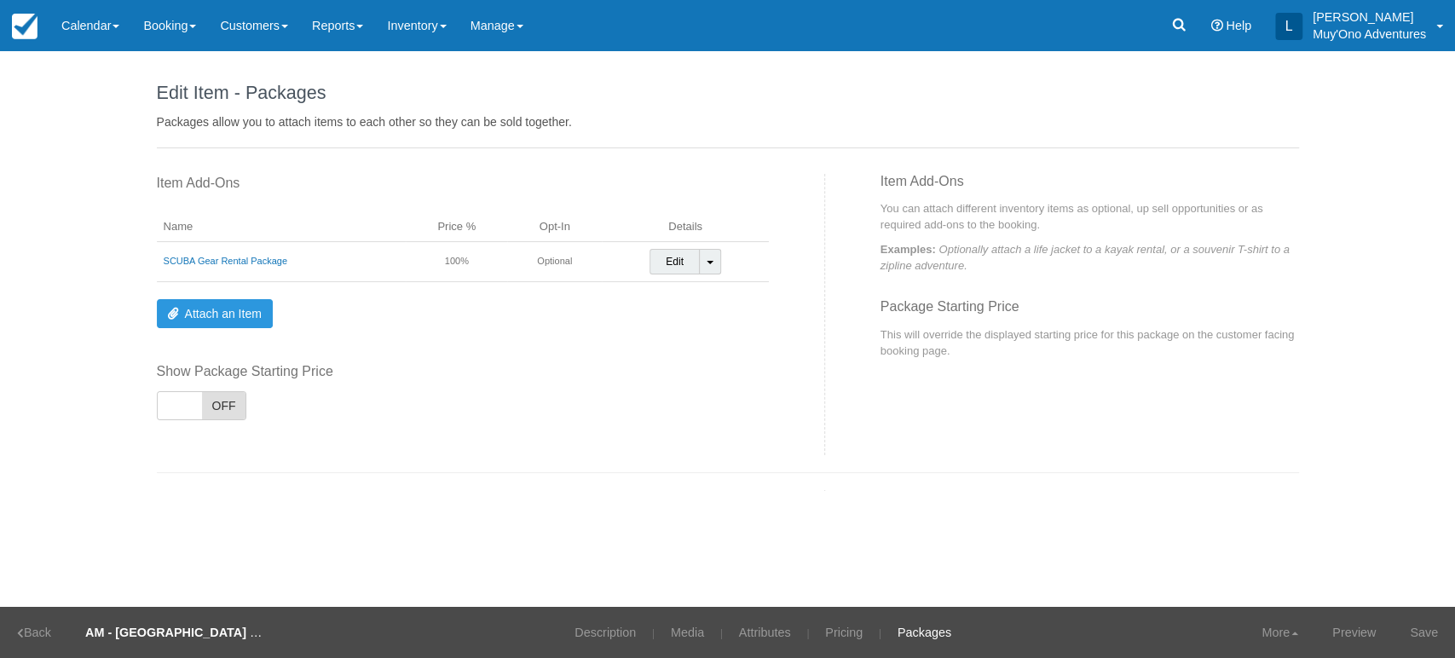
click at [1413, 647] on link "Save" at bounding box center [1424, 632] width 62 height 51
